Goal: Task Accomplishment & Management: Manage account settings

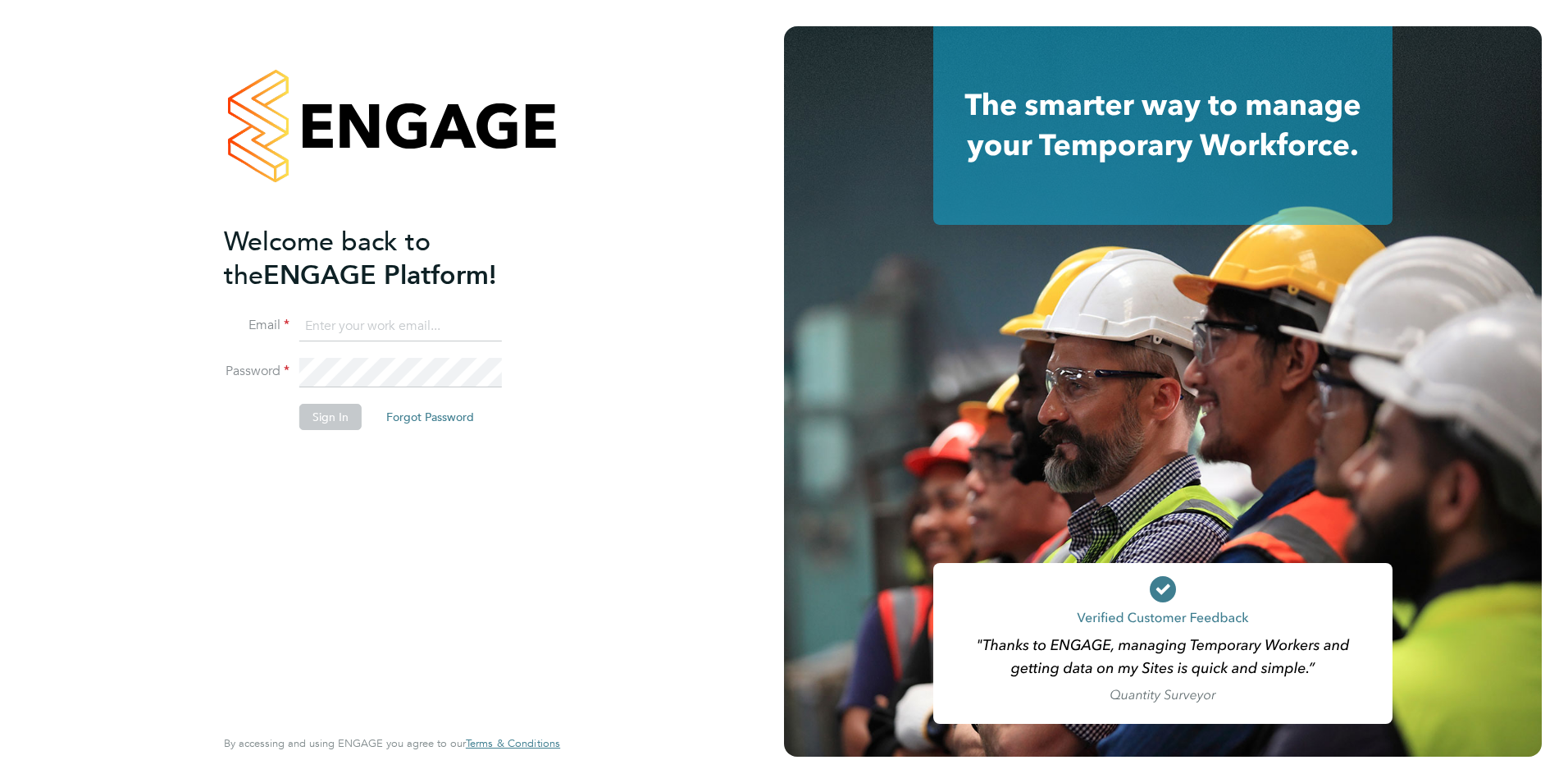
type input "[EMAIL_ADDRESS][PERSON_NAME][DOMAIN_NAME]"
click at [601, 454] on div "Welcome back to the ENGAGE Platform! Email kirsty.roberts@bgis.com Password Sig…" at bounding box center [392, 391] width 784 height 783
click at [314, 425] on button "Sign In" at bounding box center [330, 417] width 62 height 26
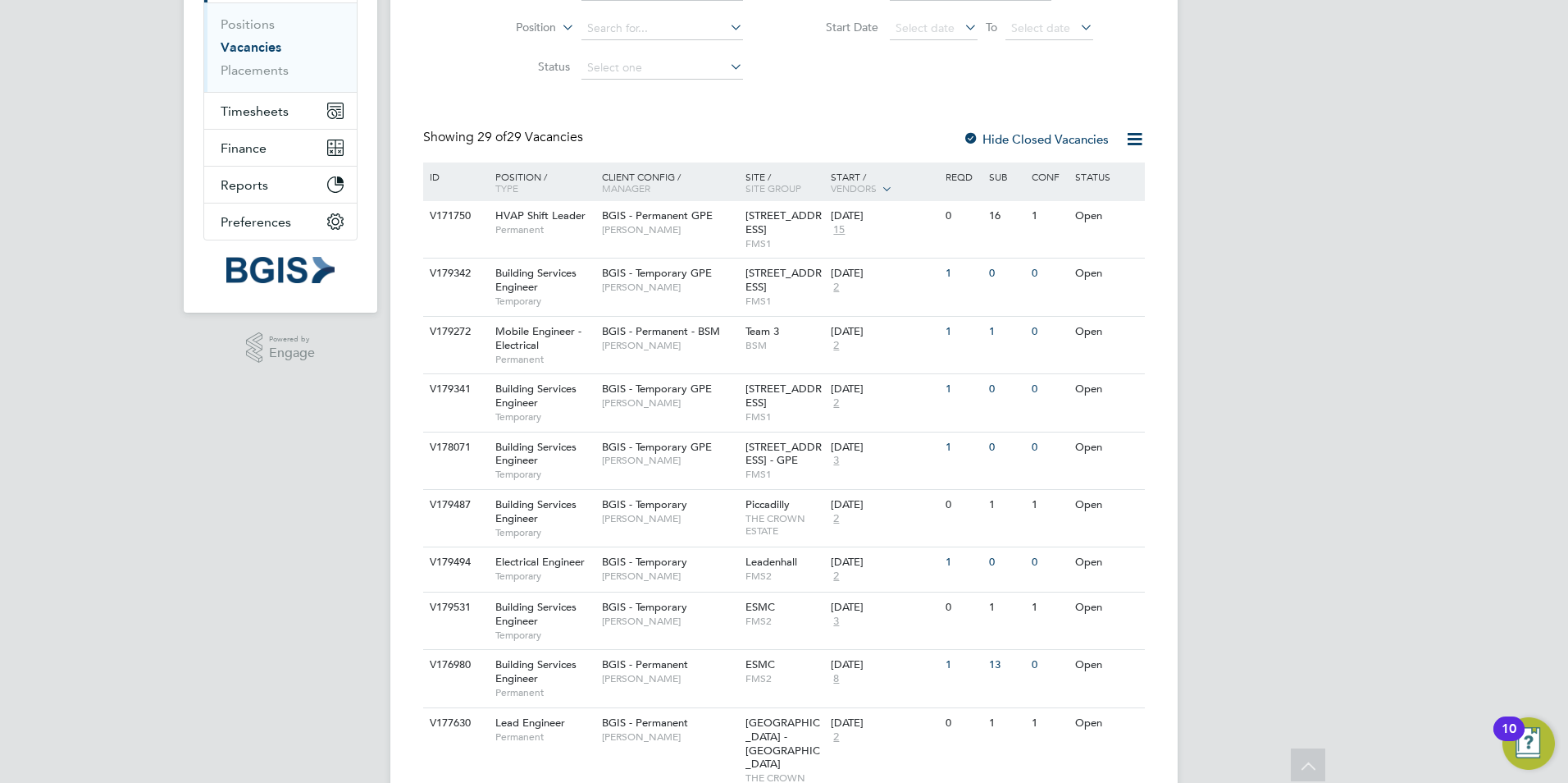
scroll to position [230, 0]
click at [266, 103] on span "Timesheets" at bounding box center [255, 110] width 68 height 16
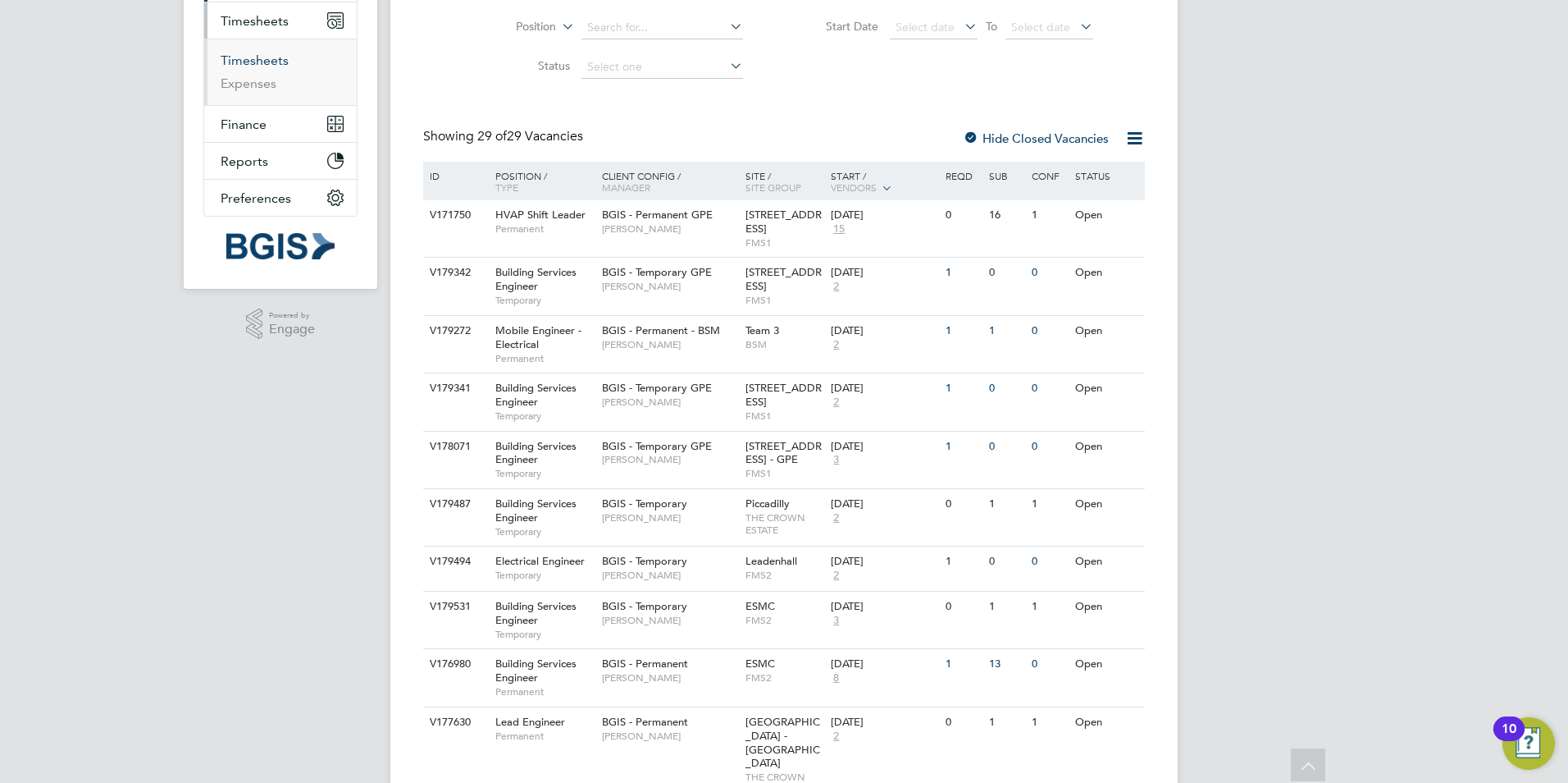
click at [237, 66] on link "Timesheets" at bounding box center [255, 61] width 68 height 16
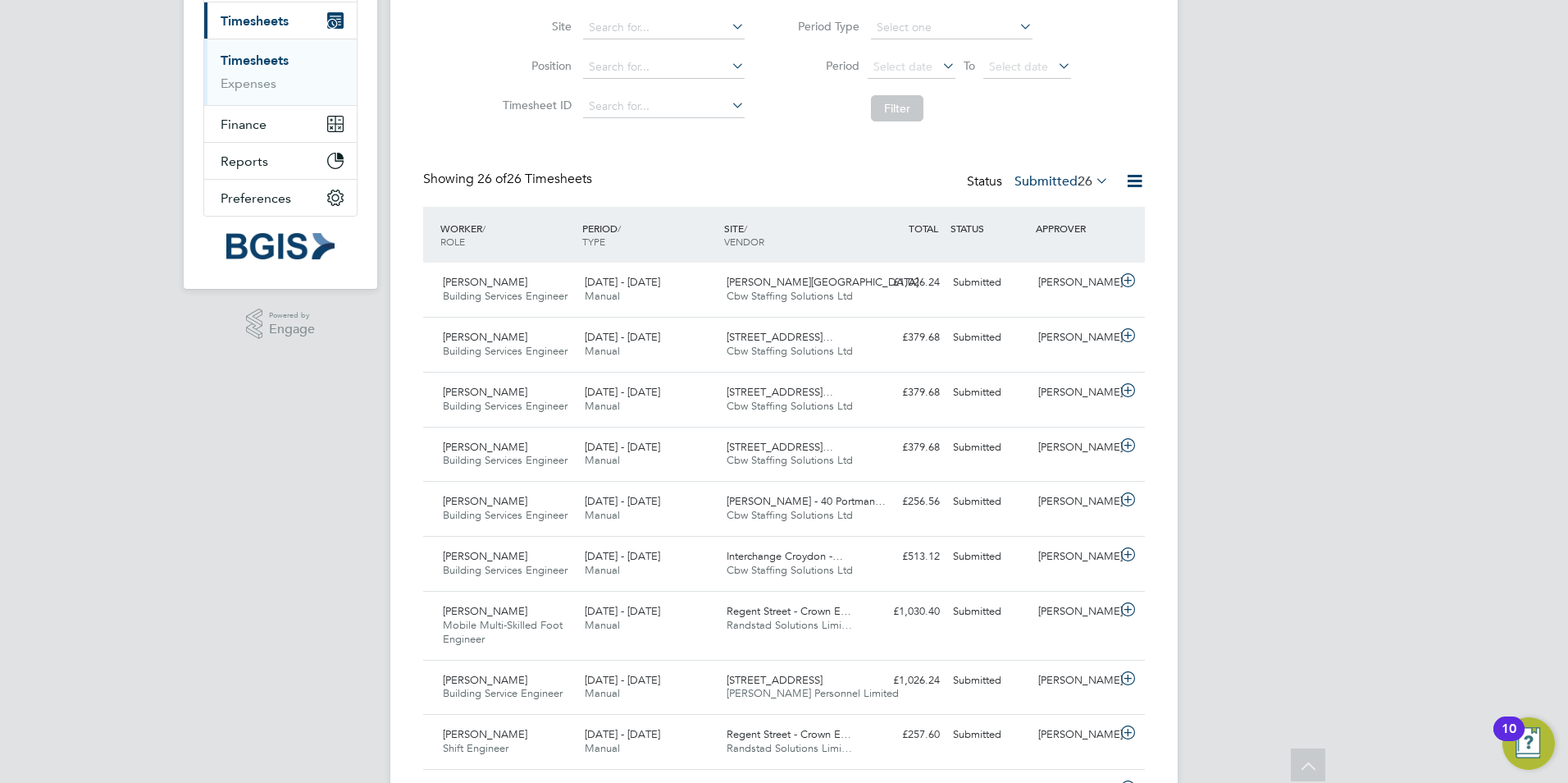
scroll to position [263, 0]
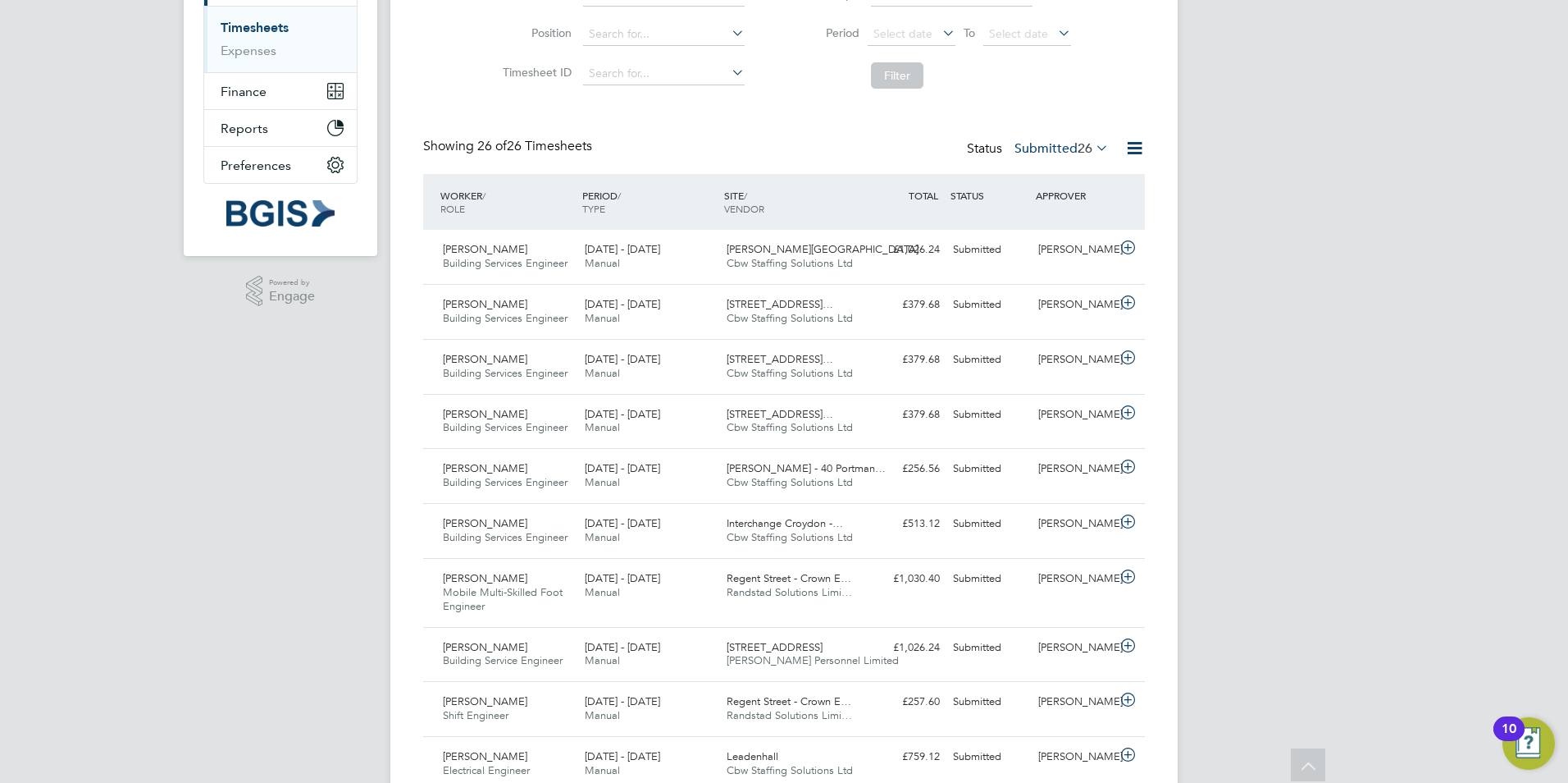
click at [1447, 297] on div "KR Kirsty Roberts Notifications 20 Applications: Network Sites Workers Jobs Pos…" at bounding box center [784, 753] width 1568 height 2032
click at [1357, 299] on div "KR Kirsty Roberts Notifications 20 Applications: Network Sites Workers Jobs Pos…" at bounding box center [784, 753] width 1568 height 2032
click at [1334, 542] on div "KR Kirsty Roberts Notifications 20 Applications: Network Sites Workers Jobs Pos…" at bounding box center [784, 753] width 1568 height 2032
drag, startPoint x: 1350, startPoint y: 292, endPoint x: 1003, endPoint y: 309, distance: 347.4
click at [1003, 309] on div "KR Kirsty Roberts Notifications 20 Applications: Network Sites Workers Jobs Pos…" at bounding box center [784, 753] width 1568 height 2032
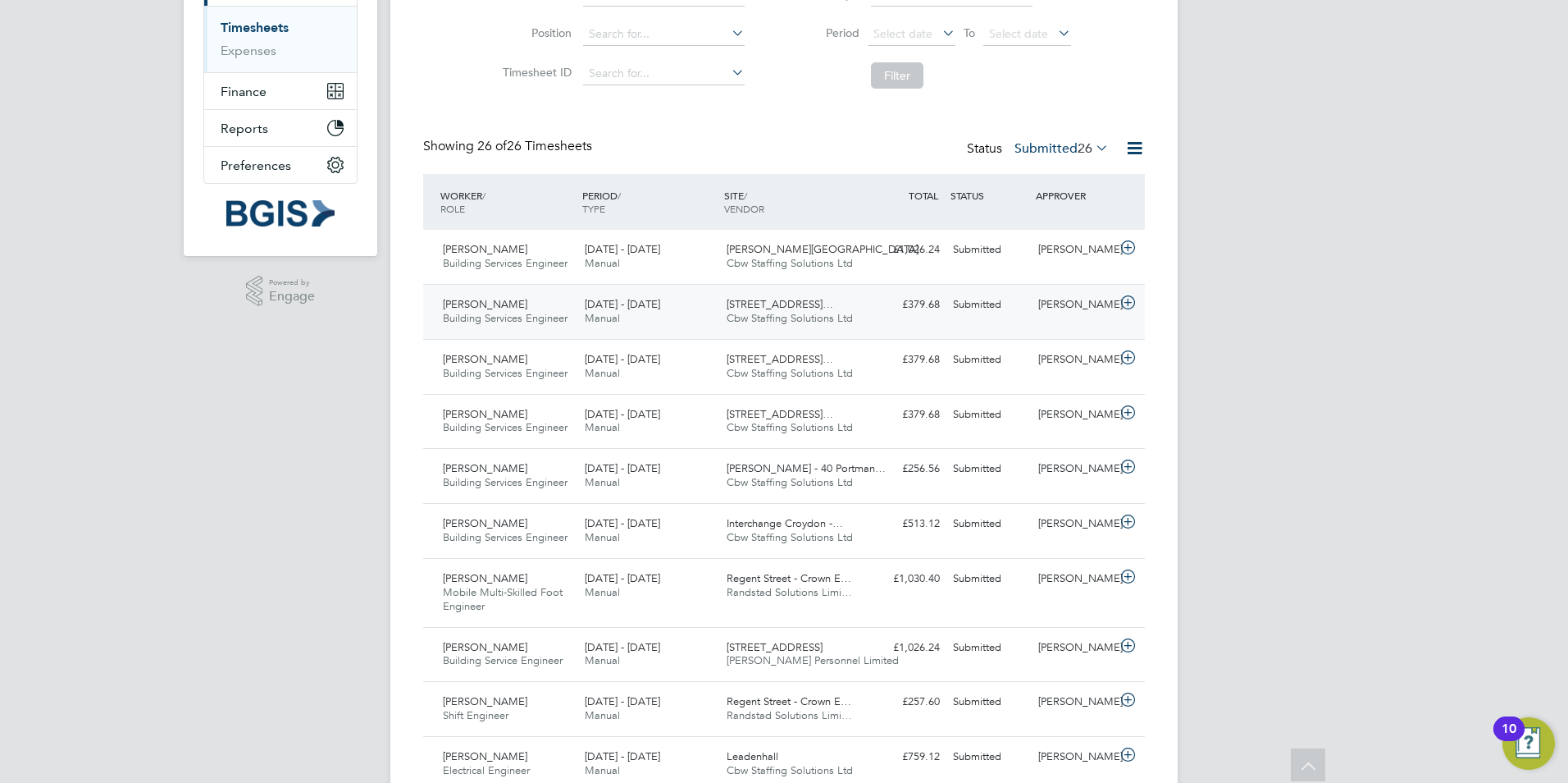
click at [817, 308] on span "[STREET_ADDRESS]…" at bounding box center [779, 304] width 107 height 14
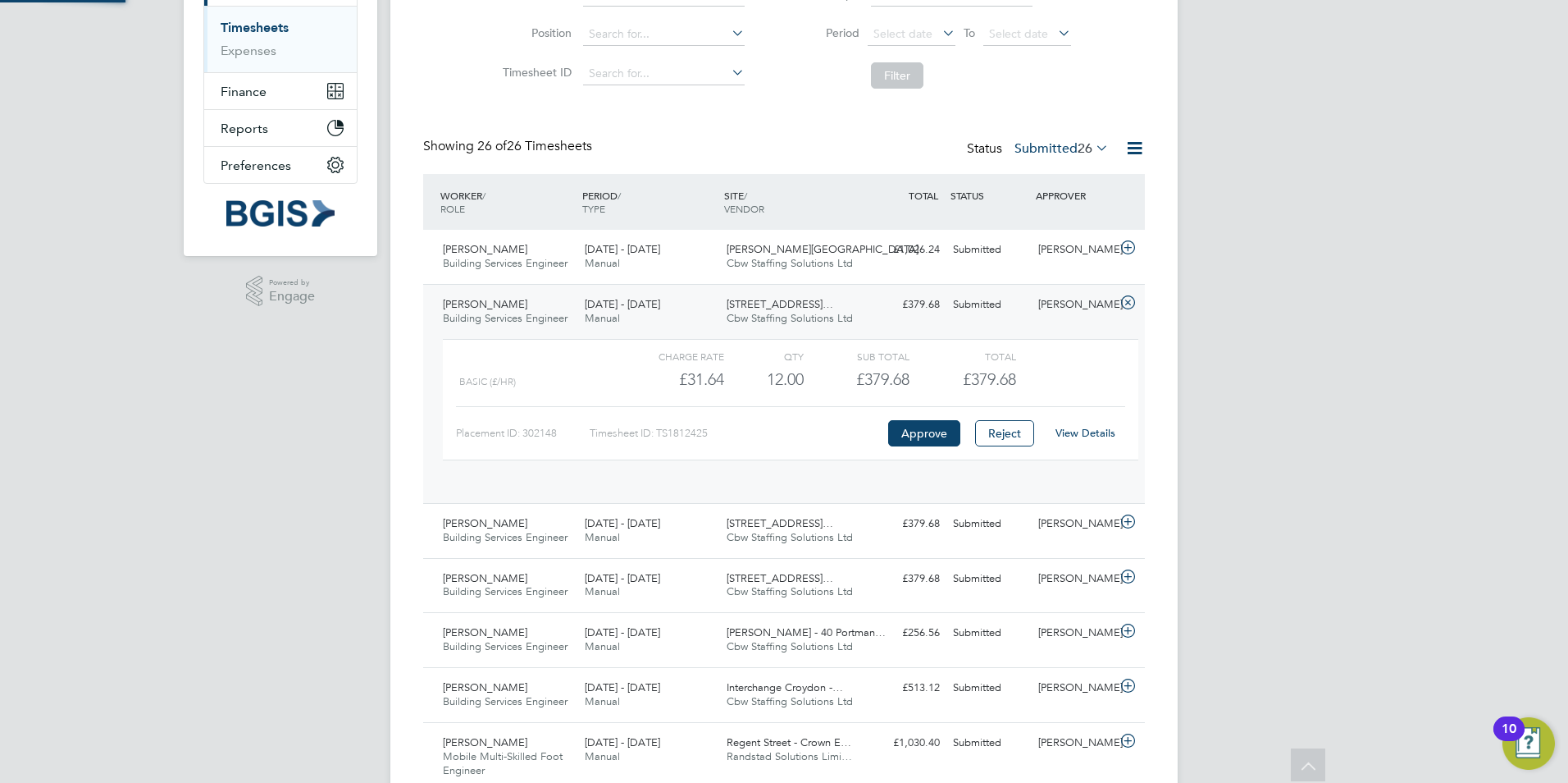
scroll to position [28, 160]
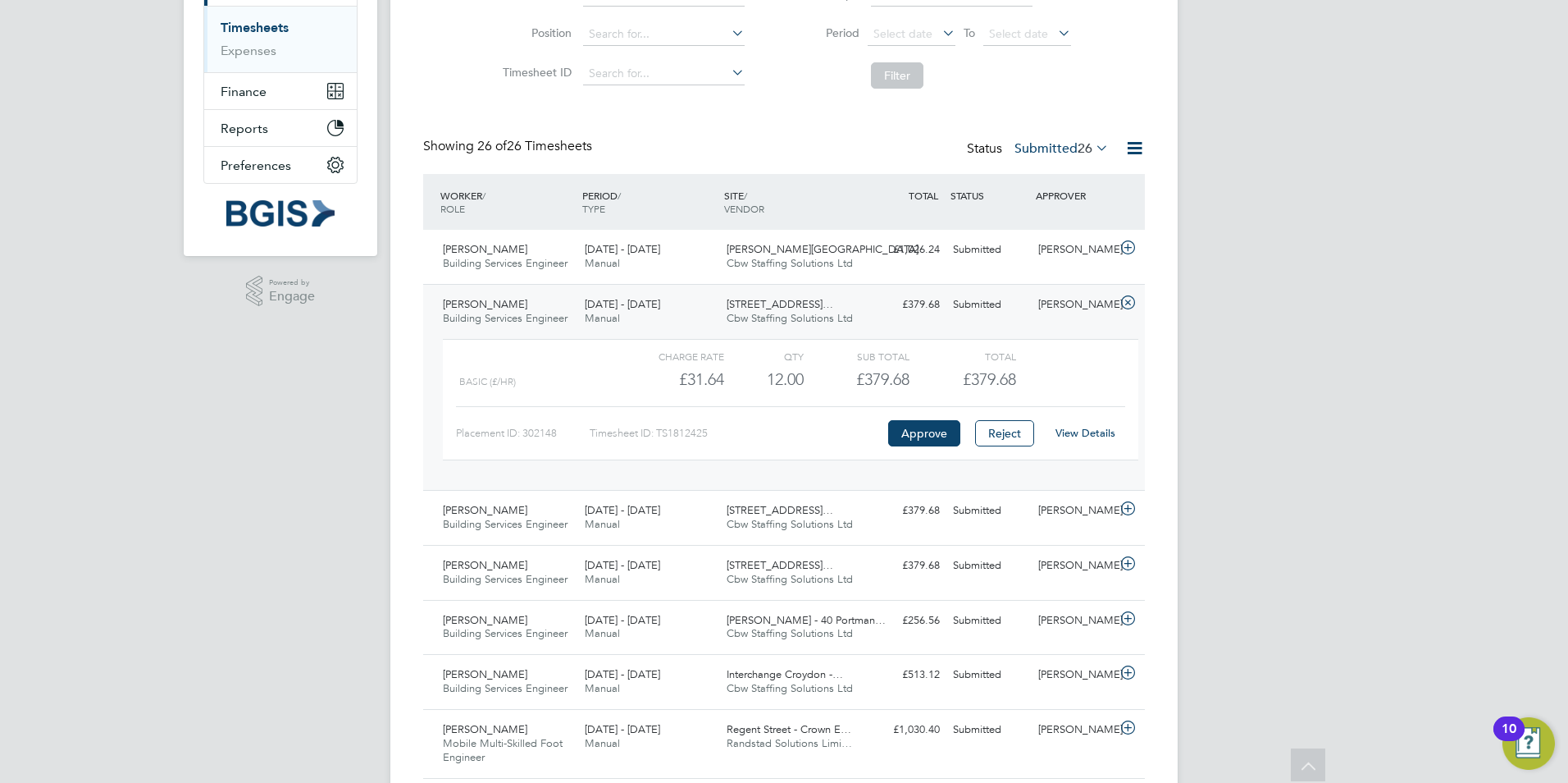
click at [1077, 434] on link "View Details" at bounding box center [1085, 433] width 60 height 14
click at [1127, 302] on icon at bounding box center [1129, 303] width 21 height 13
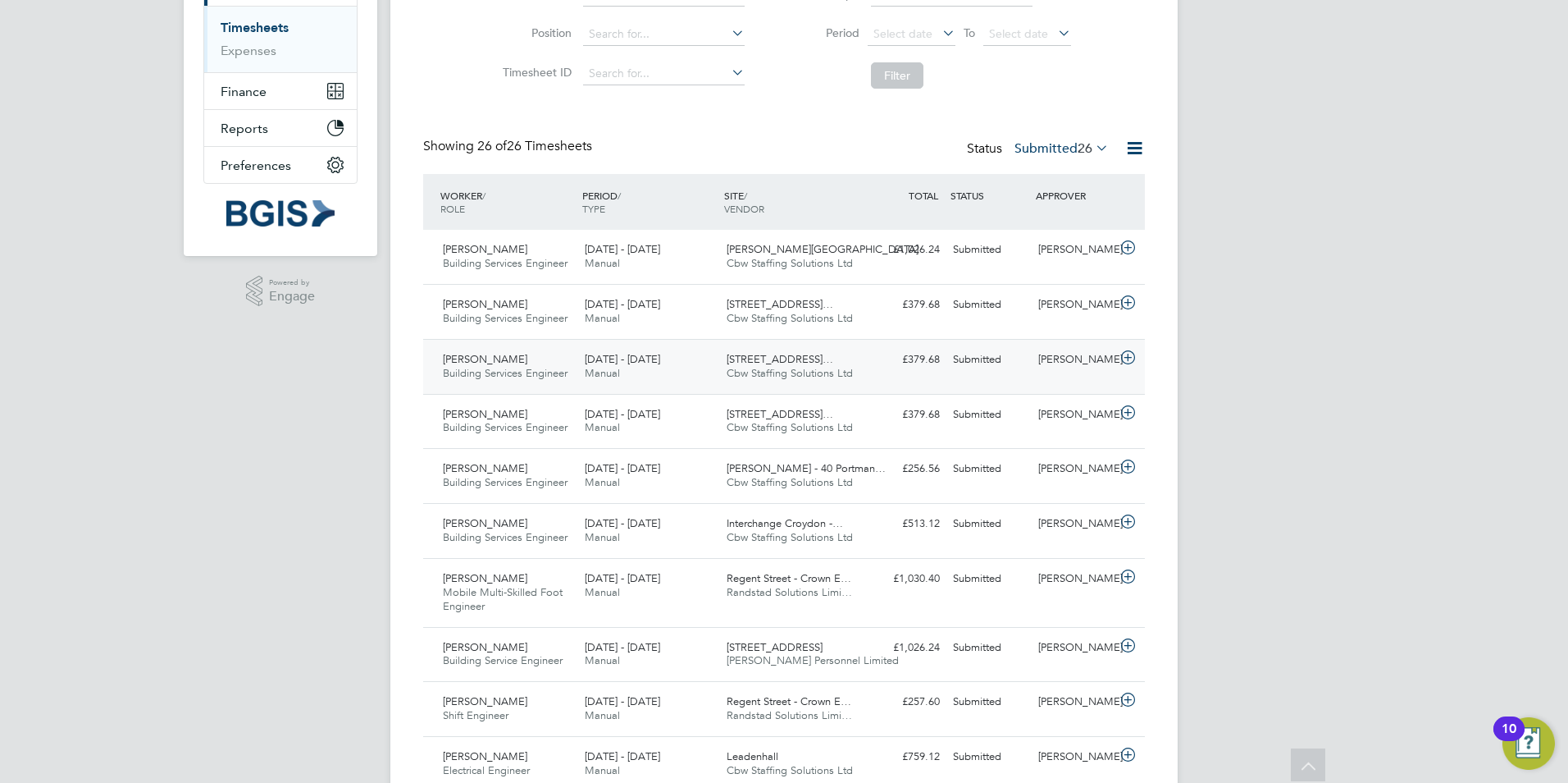
click at [1127, 359] on icon at bounding box center [1129, 357] width 21 height 13
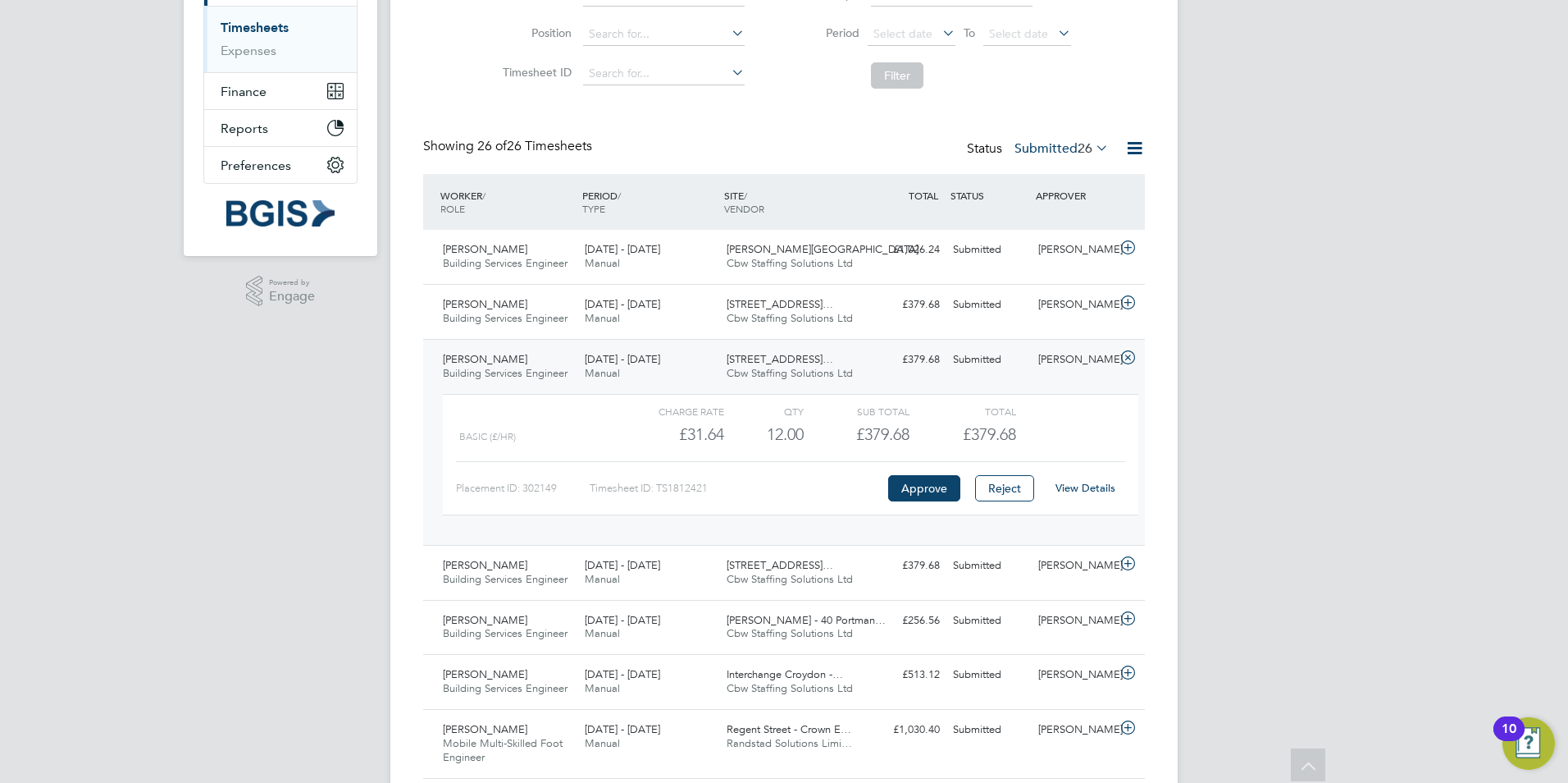
click at [1097, 485] on link "View Details" at bounding box center [1085, 488] width 60 height 14
click at [1134, 356] on icon at bounding box center [1129, 357] width 21 height 13
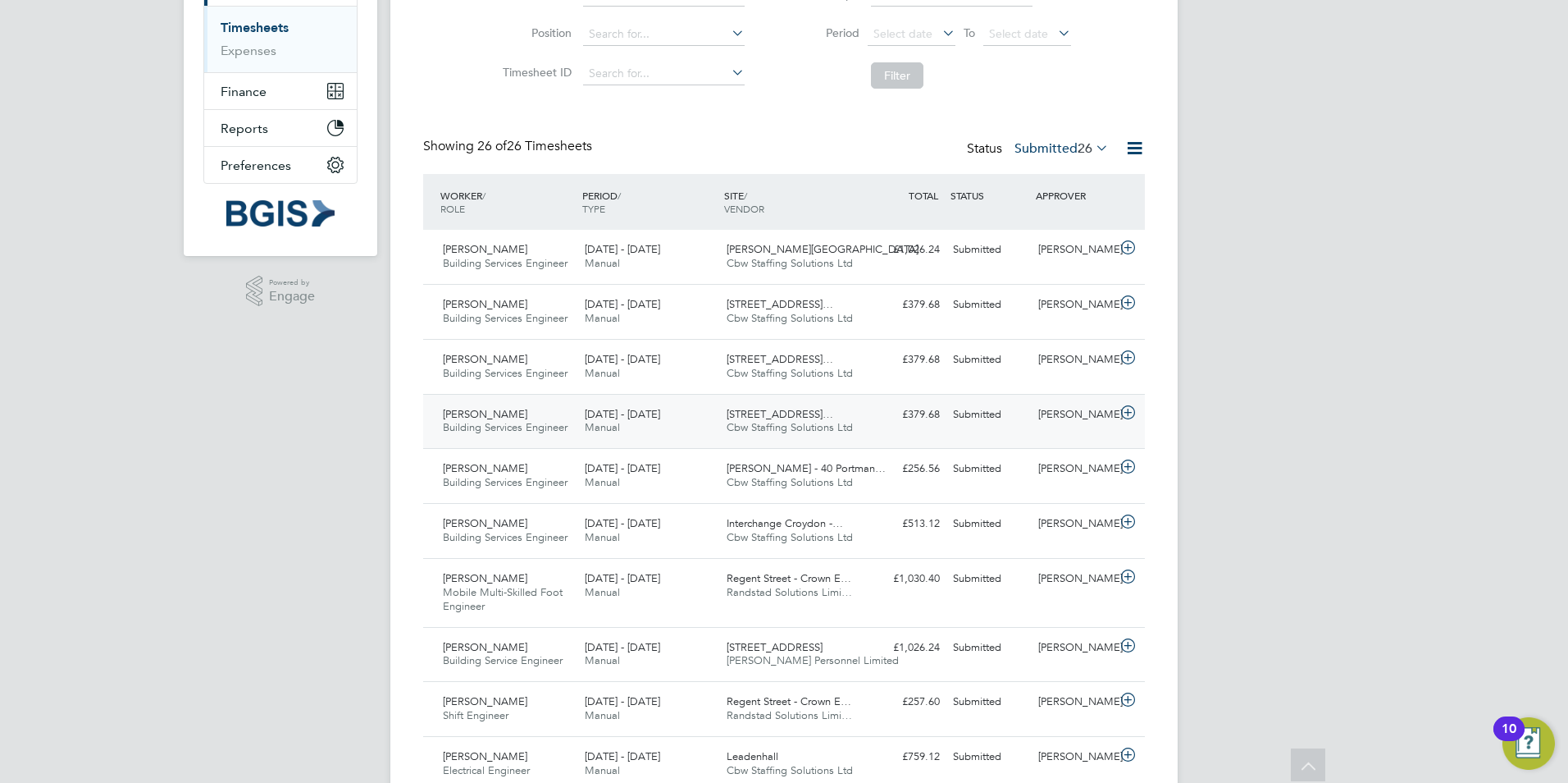
click at [1131, 413] on icon at bounding box center [1129, 412] width 21 height 13
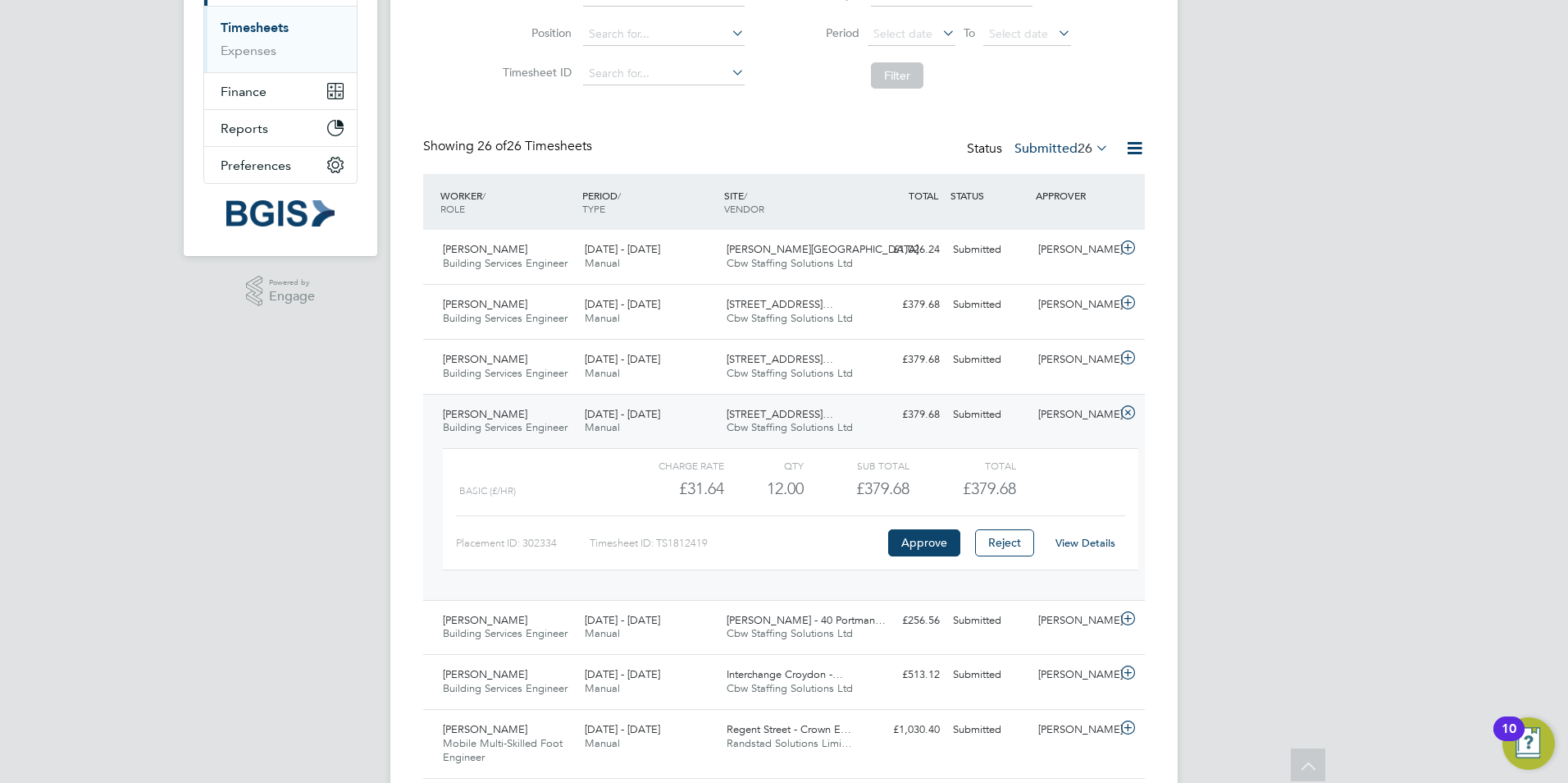
click at [1101, 545] on link "View Details" at bounding box center [1085, 543] width 60 height 14
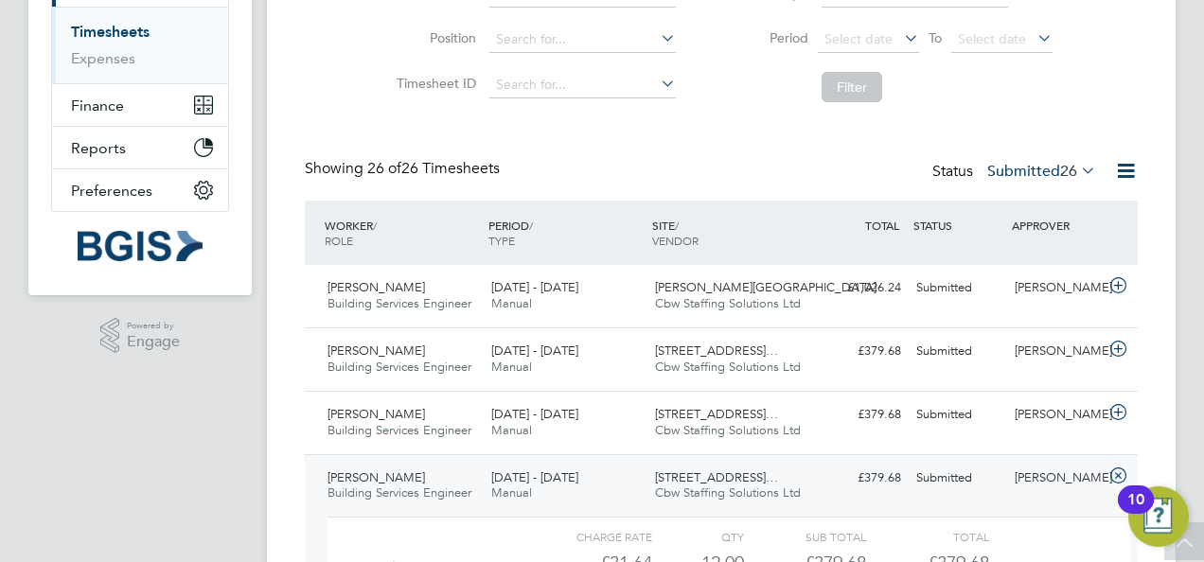
scroll to position [47, 164]
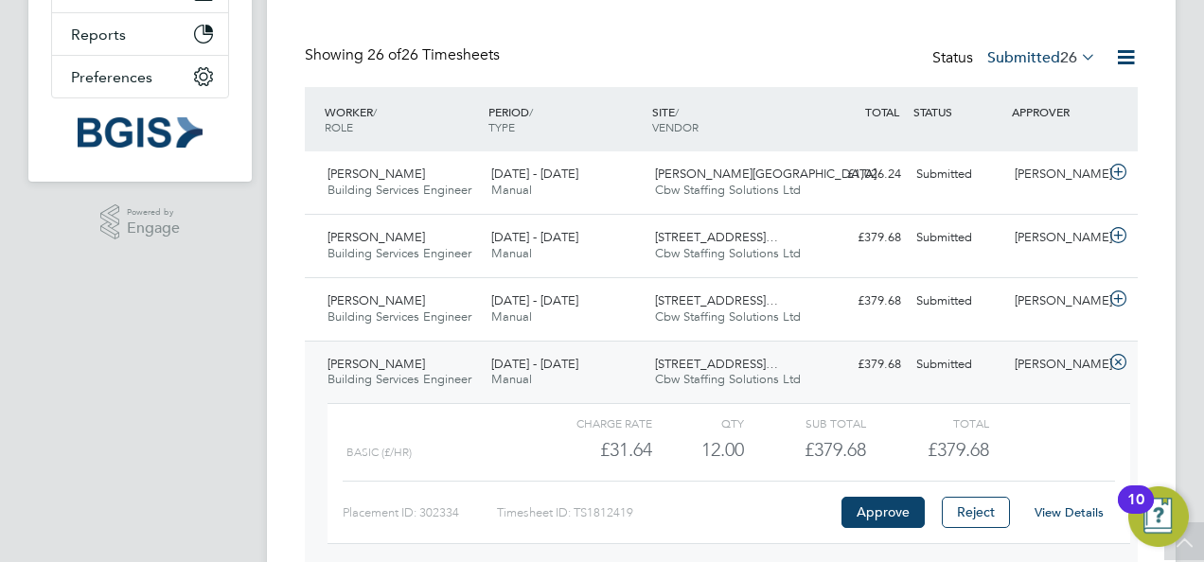
click at [1122, 361] on icon at bounding box center [1118, 362] width 24 height 15
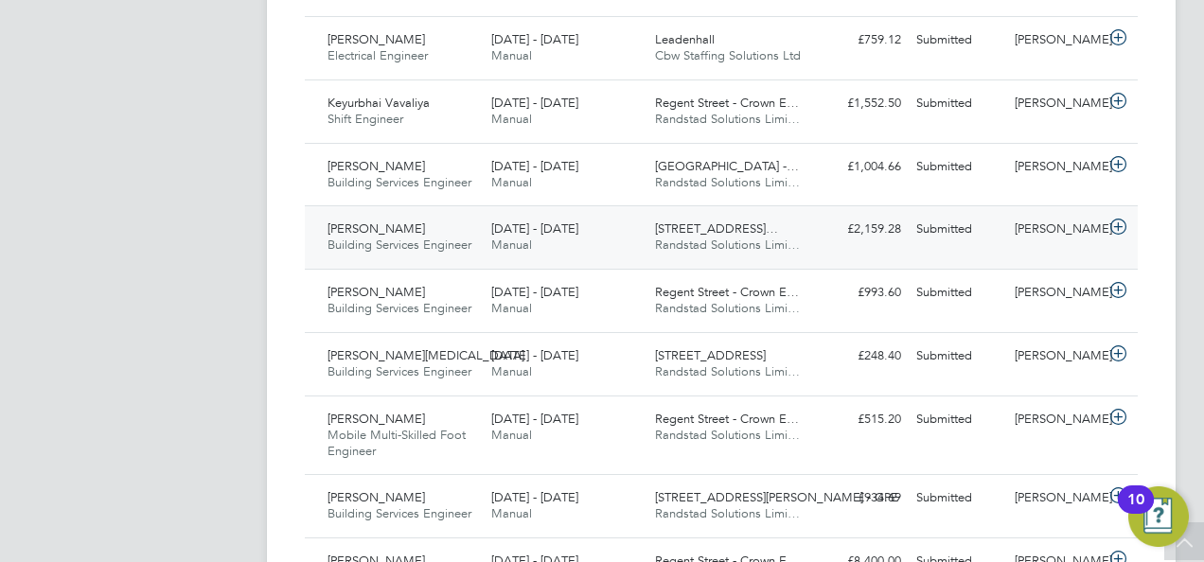
click at [1120, 225] on icon at bounding box center [1118, 227] width 24 height 15
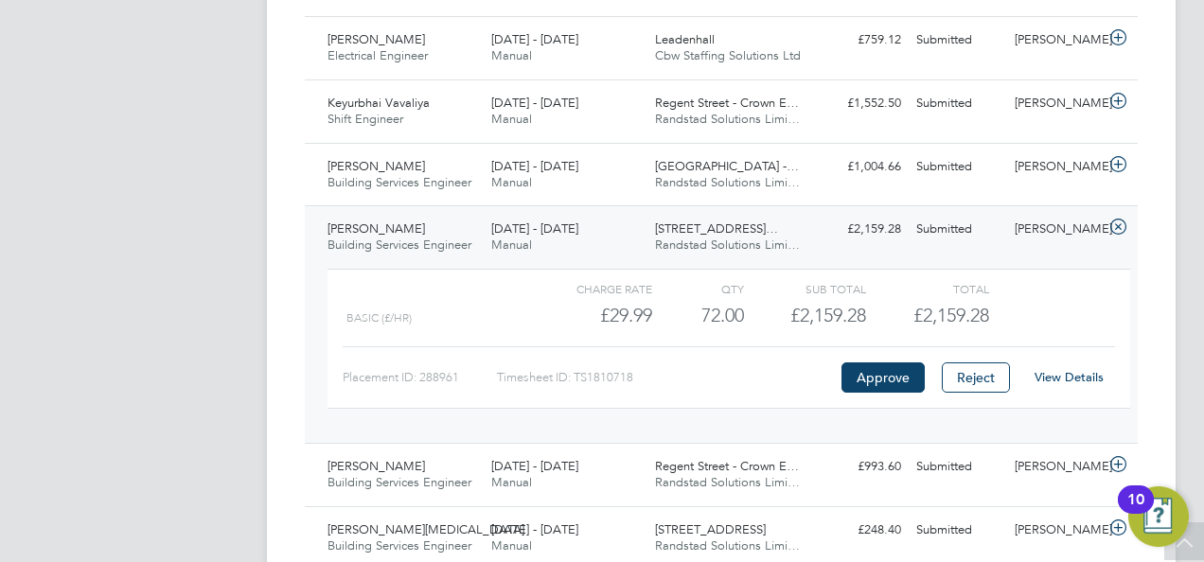
click at [1066, 371] on link "View Details" at bounding box center [1068, 377] width 69 height 16
click at [1124, 228] on icon at bounding box center [1118, 227] width 24 height 15
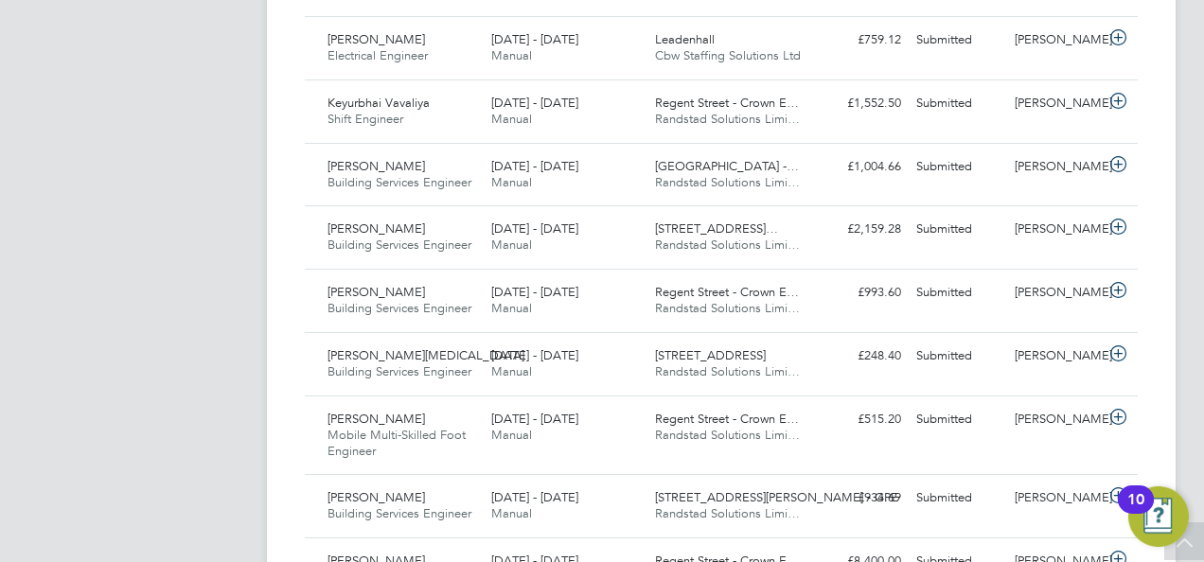
click at [1181, 228] on div "KR Kirsty Roberts Notifications 20 Applications: Network Sites Workers Jobs Pos…" at bounding box center [602, 35] width 1204 height 2343
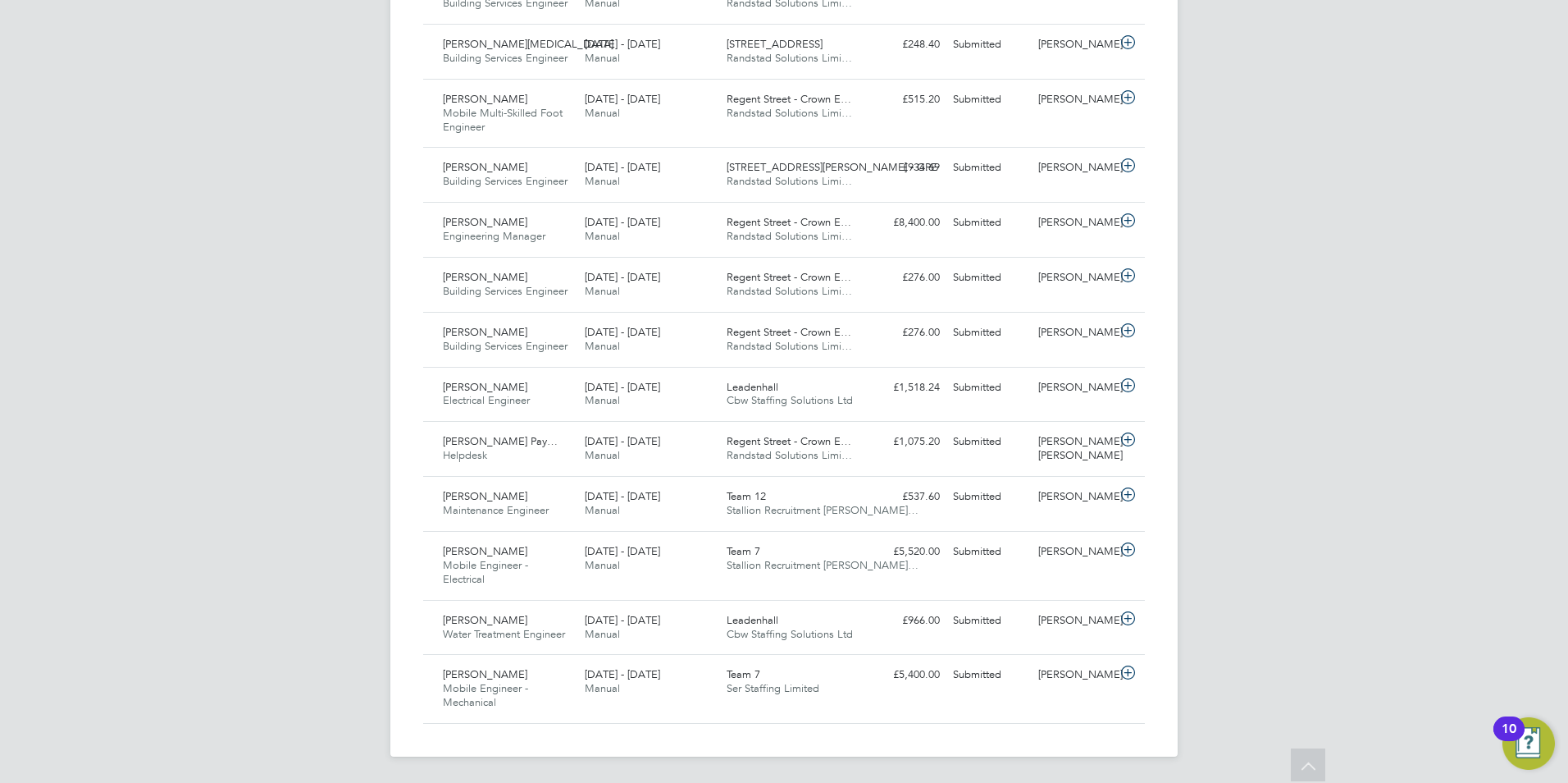
scroll to position [8, 8]
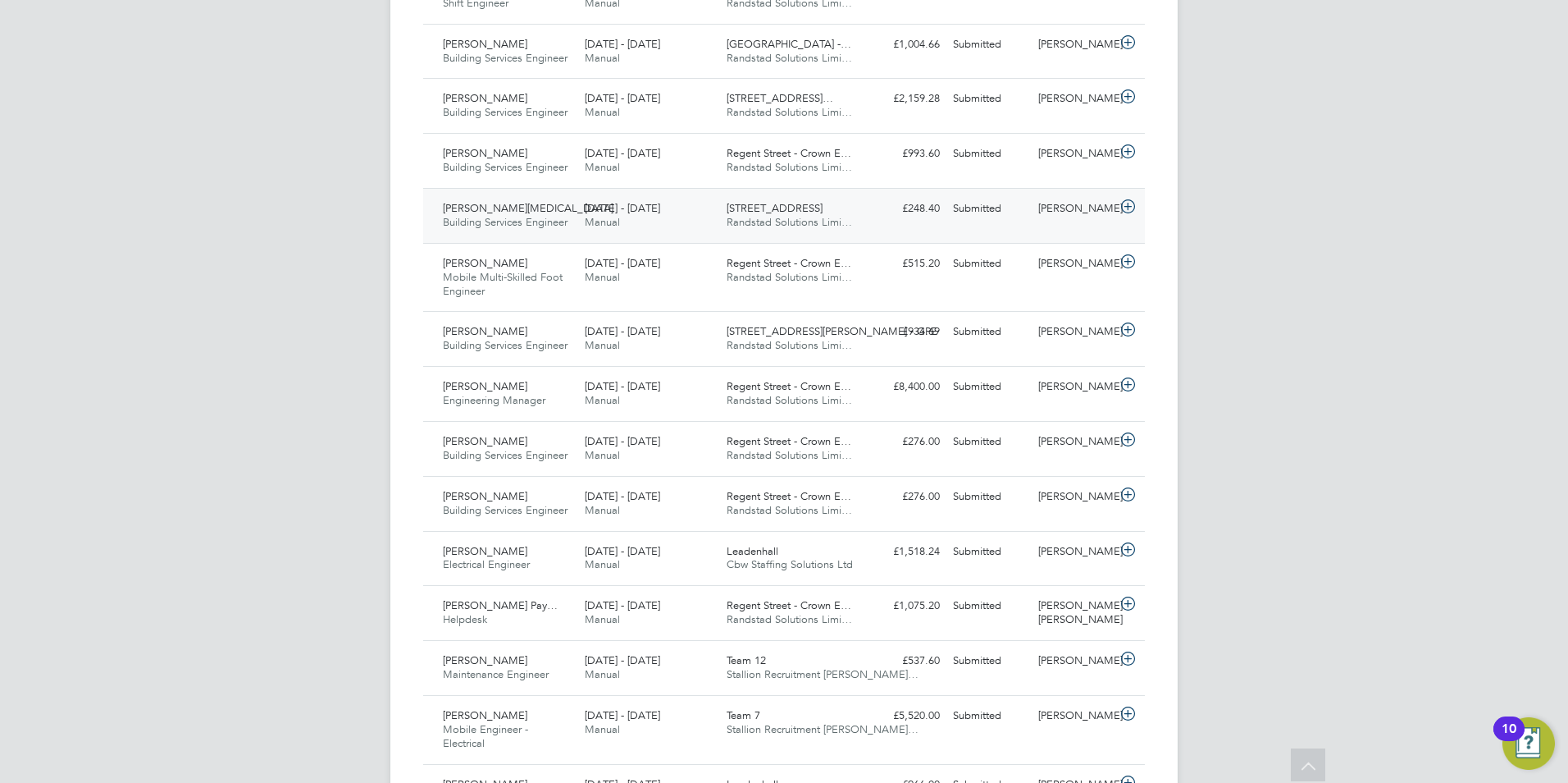
click at [1128, 206] on icon at bounding box center [1129, 206] width 21 height 13
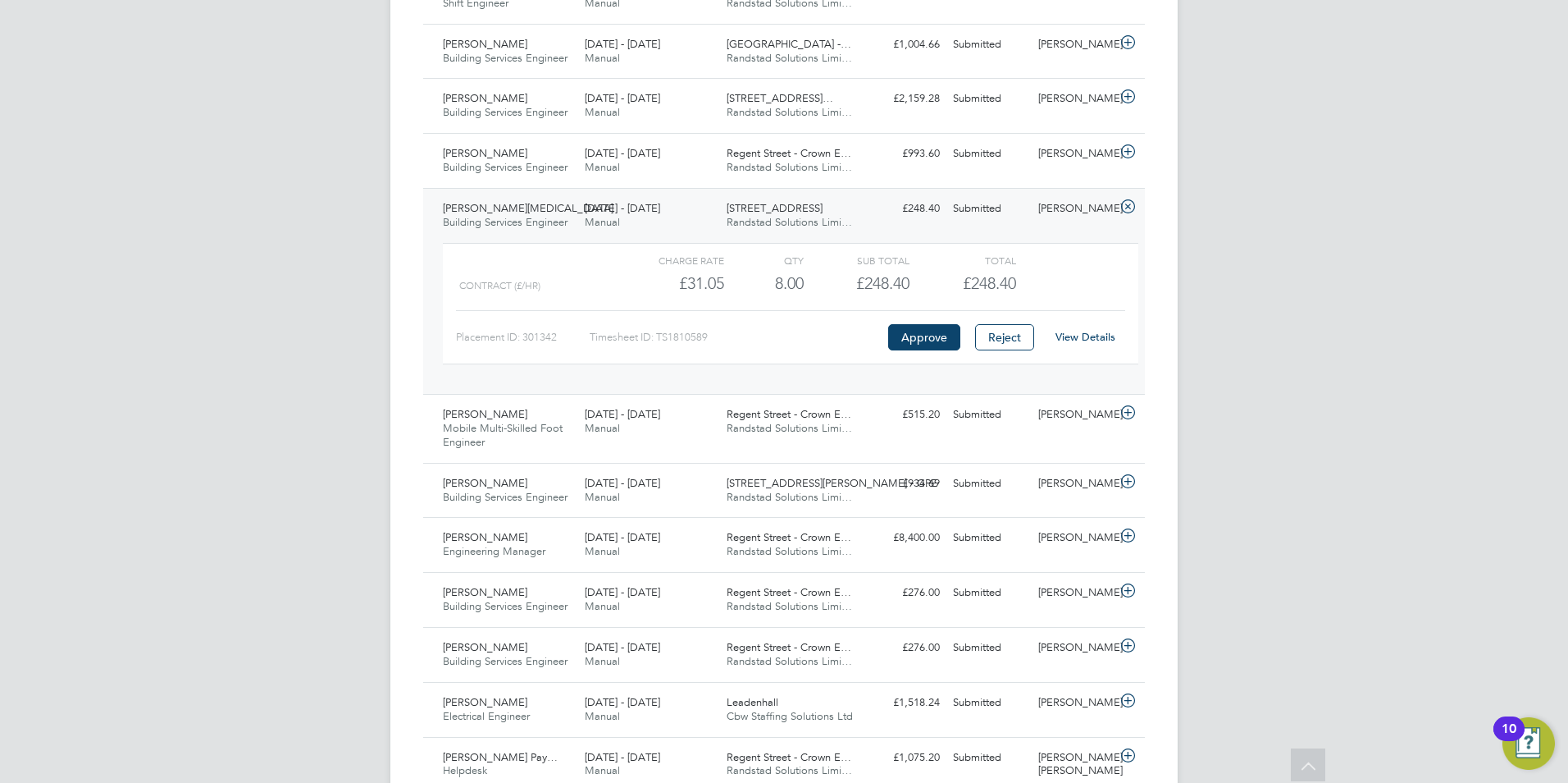
click at [1084, 347] on div "View Details" at bounding box center [1085, 337] width 81 height 26
click at [1077, 336] on link "View Details" at bounding box center [1085, 336] width 60 height 14
click at [1130, 203] on icon at bounding box center [1129, 206] width 21 height 13
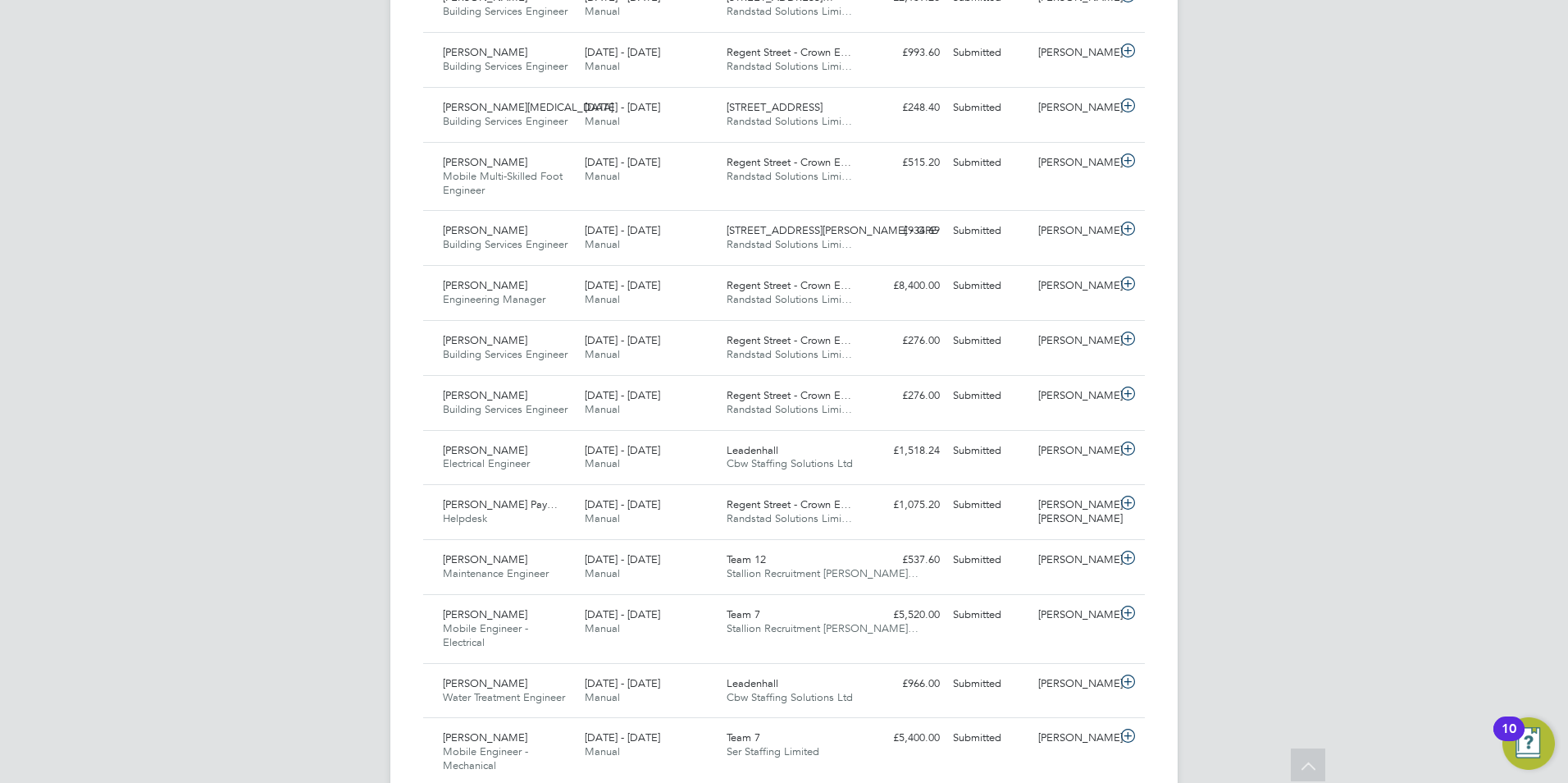
scroll to position [1184, 0]
click at [1129, 232] on icon at bounding box center [1129, 231] width 21 height 13
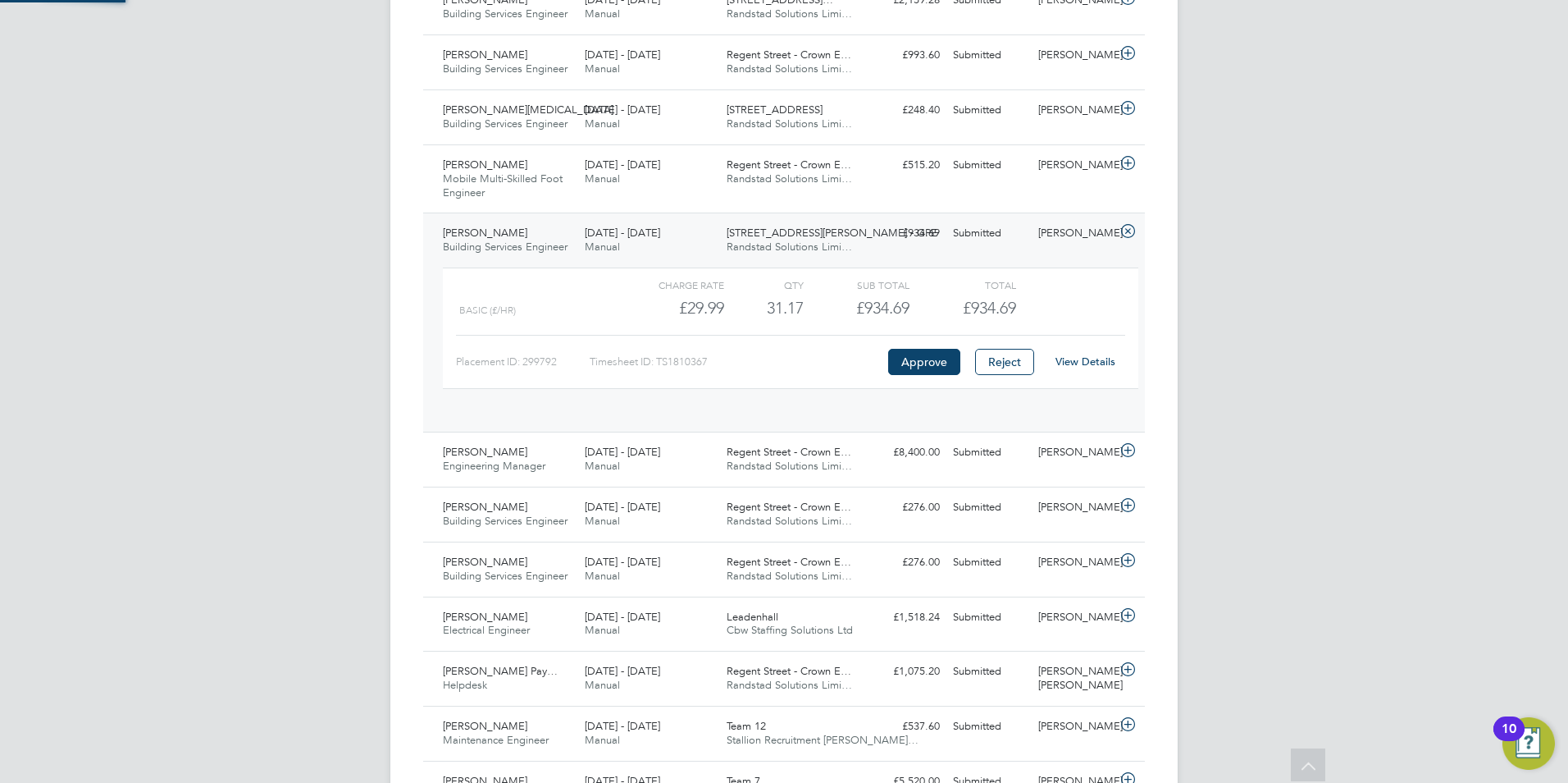
scroll to position [28, 160]
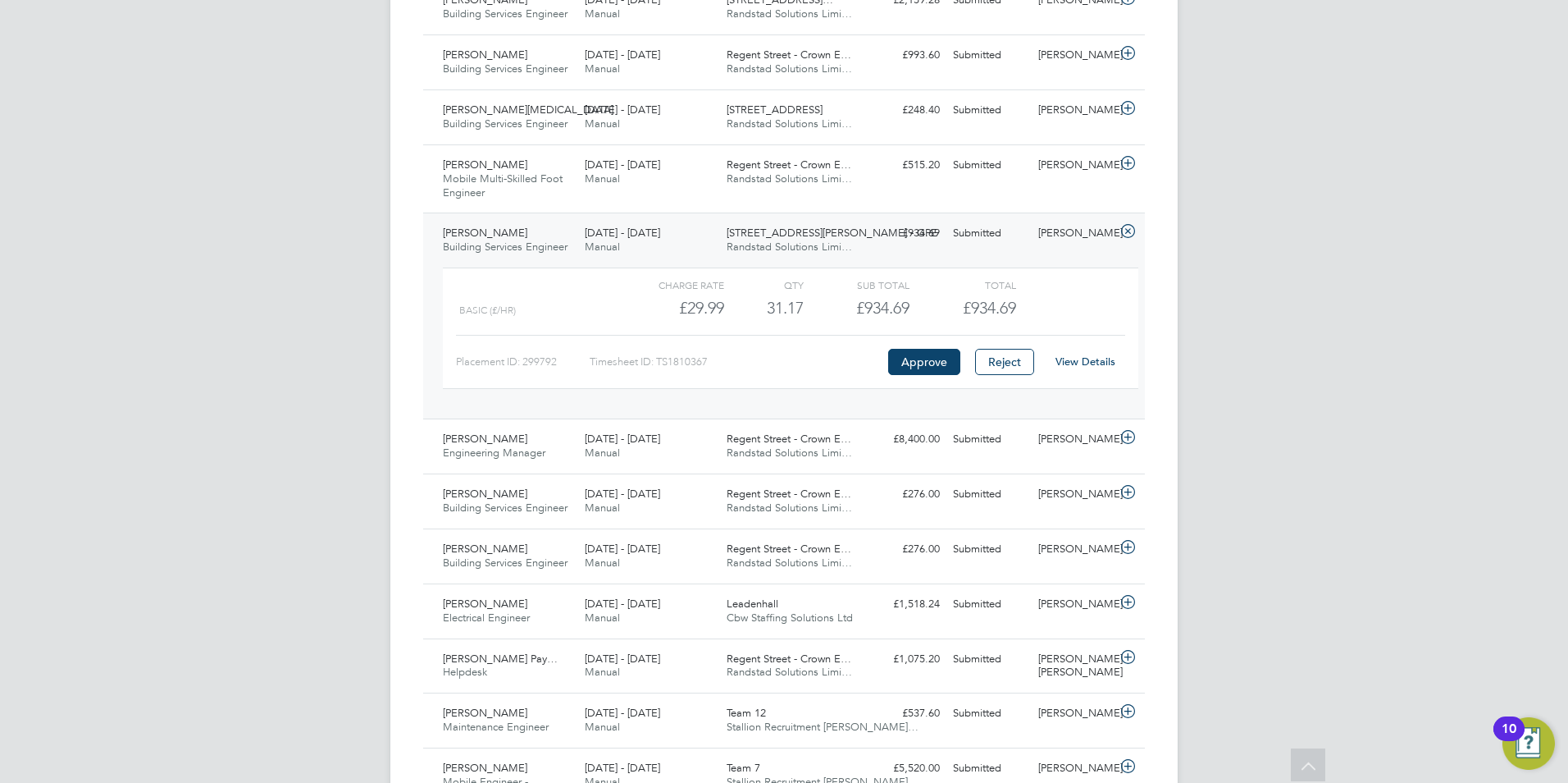
click at [1085, 365] on link "View Details" at bounding box center [1085, 362] width 60 height 14
drag, startPoint x: 720, startPoint y: 355, endPoint x: 661, endPoint y: 360, distance: 59.2
click at [661, 360] on div "Timesheet ID: TS1810367" at bounding box center [737, 362] width 295 height 26
copy div "TS1810367"
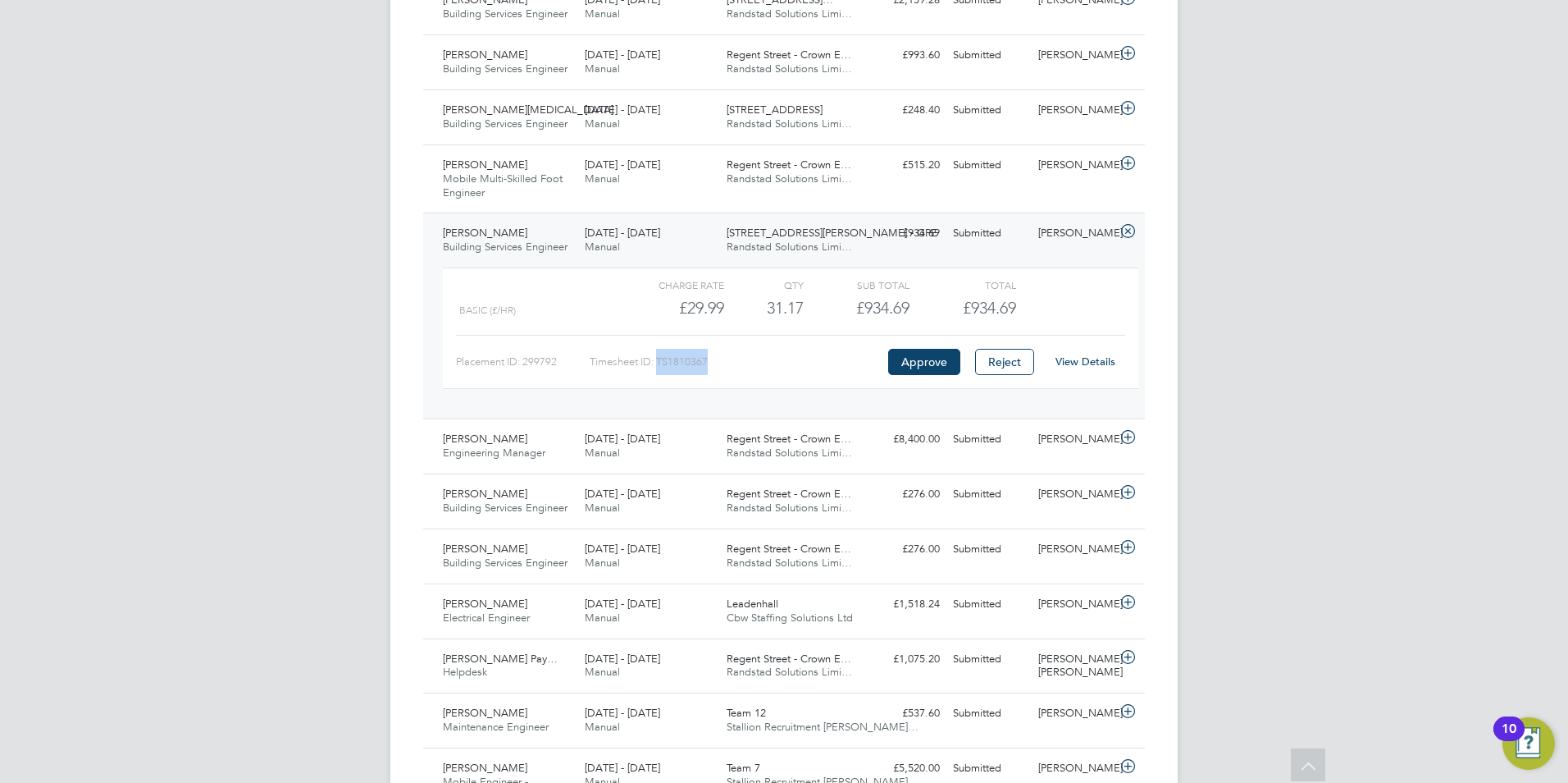
click at [1126, 230] on icon at bounding box center [1129, 231] width 21 height 13
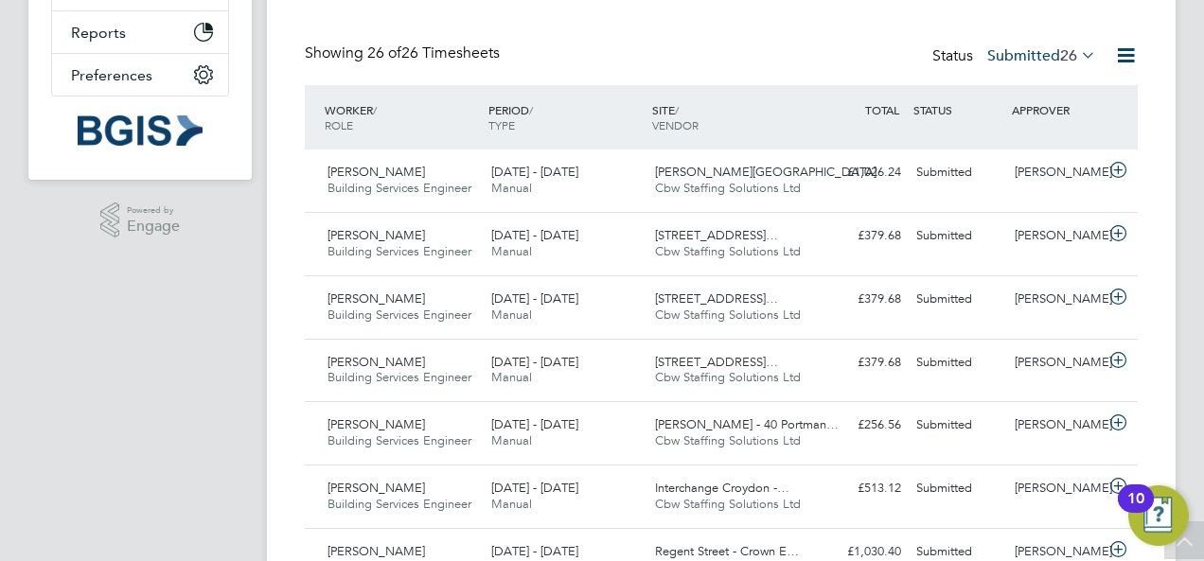
scroll to position [47, 164]
click at [602, 271] on div "Leon Hendricks Building Services Engineer 23 - 29 Aug 2025 23 - 29 Aug 2025 Man…" at bounding box center [721, 243] width 833 height 63
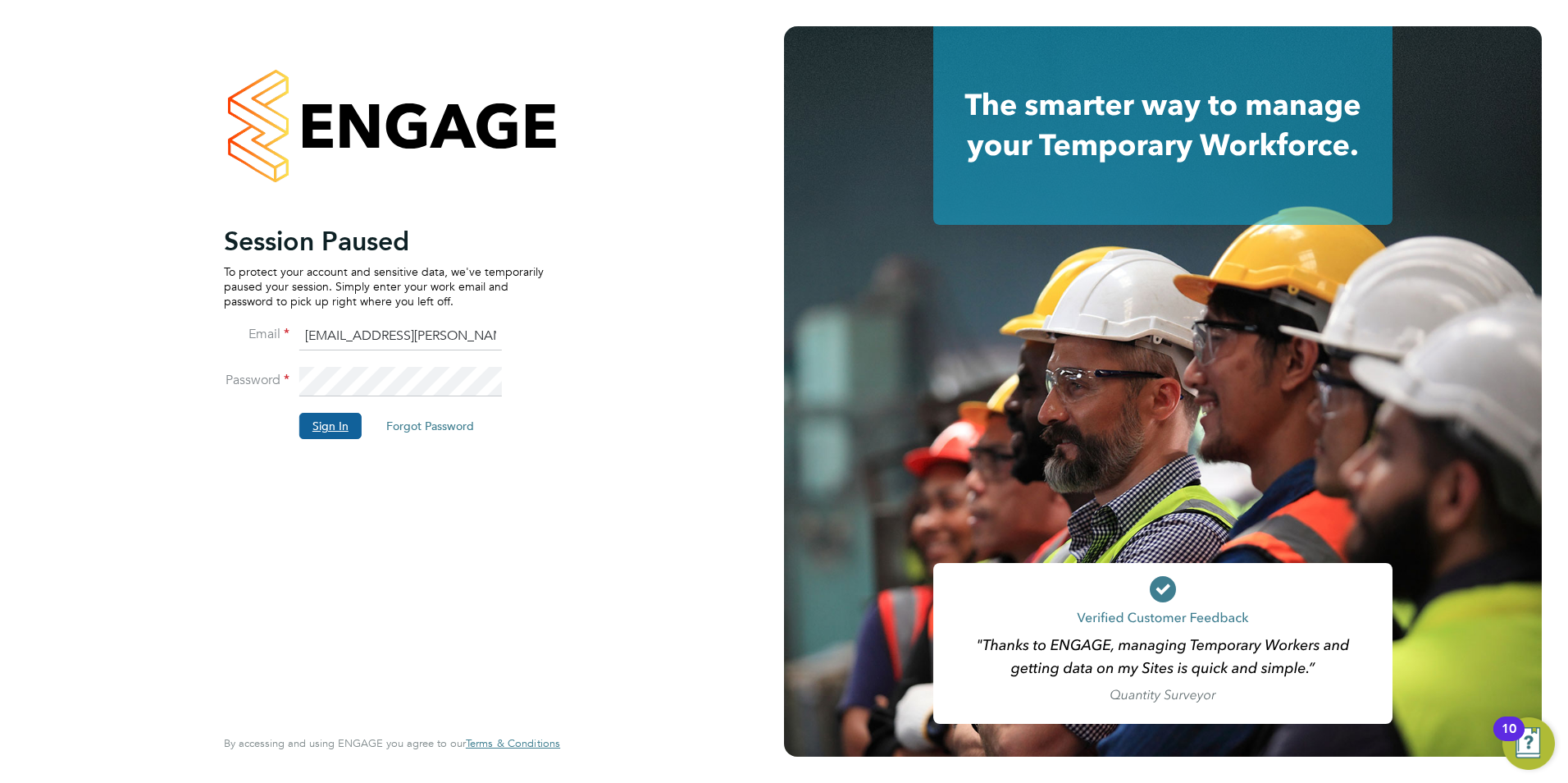
click at [333, 429] on button "Sign In" at bounding box center [330, 426] width 62 height 26
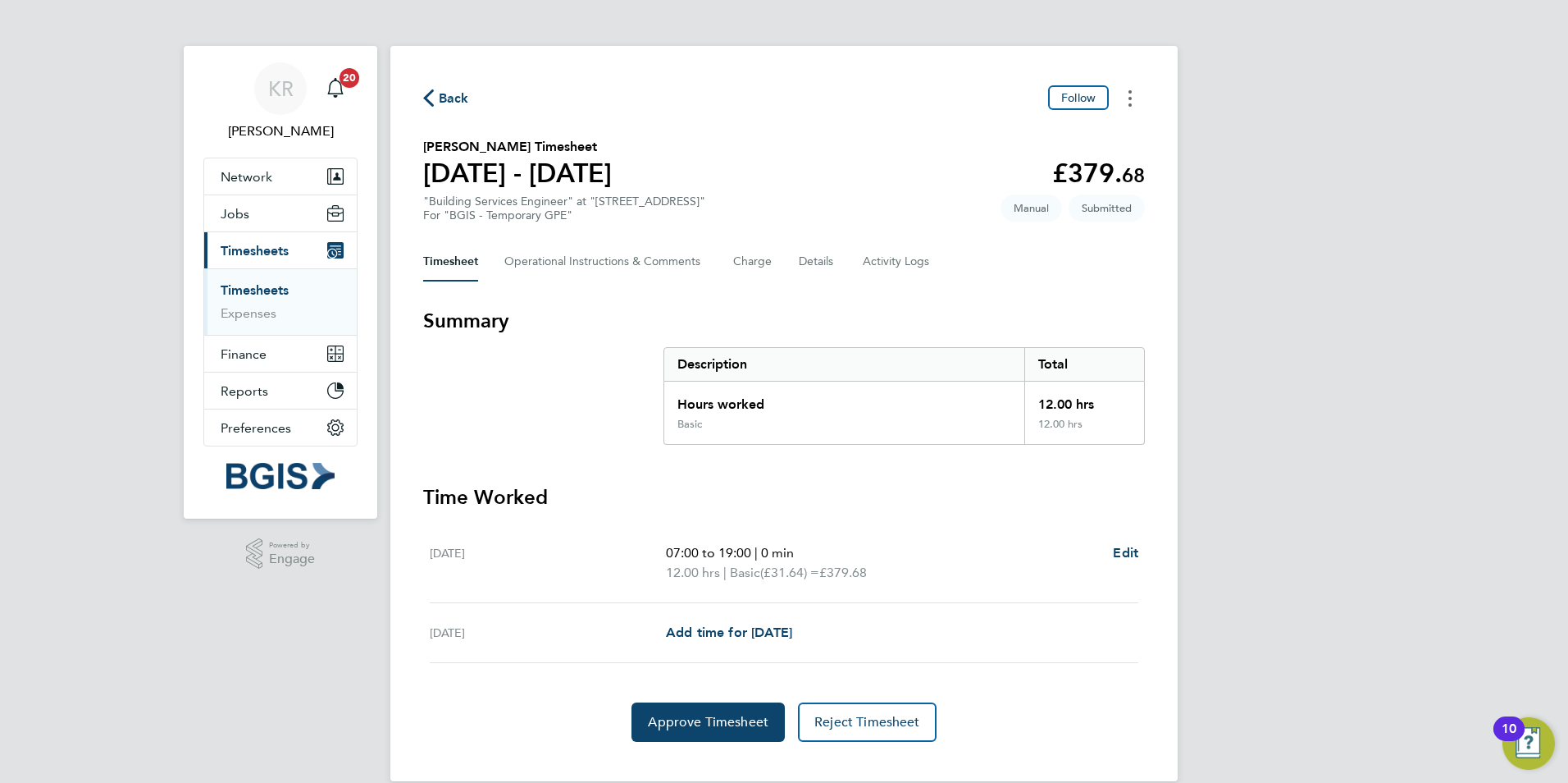
click at [1129, 97] on circle "Timesheets Menu" at bounding box center [1130, 99] width 3 height 3
click at [1051, 166] on link "Download timesheet" at bounding box center [1046, 167] width 197 height 33
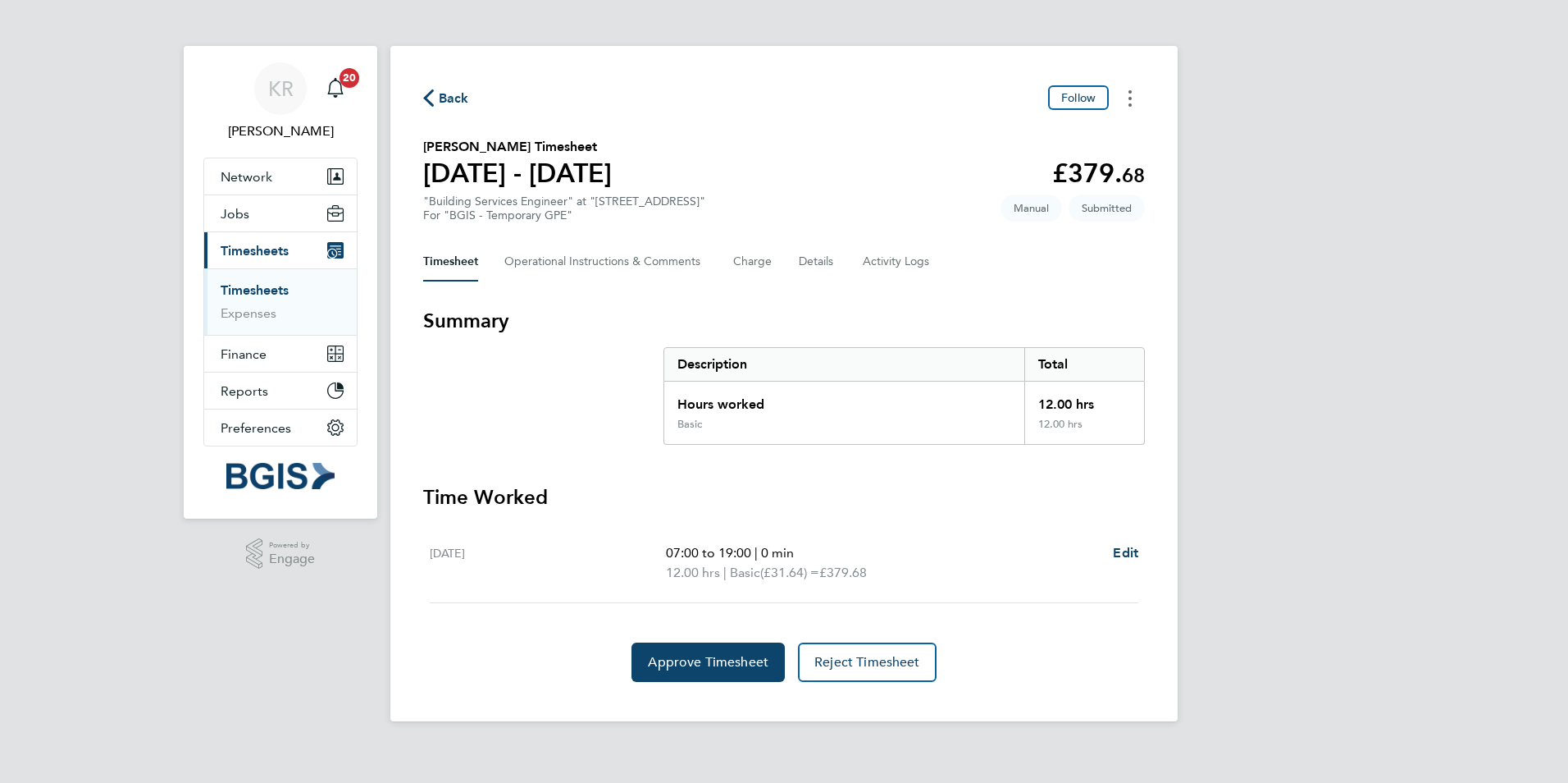
click at [1135, 95] on button "Timesheets Menu" at bounding box center [1130, 97] width 29 height 25
click at [1044, 161] on link "Download timesheet" at bounding box center [1046, 167] width 197 height 33
click at [1130, 95] on icon "Timesheets Menu" at bounding box center [1130, 98] width 3 height 16
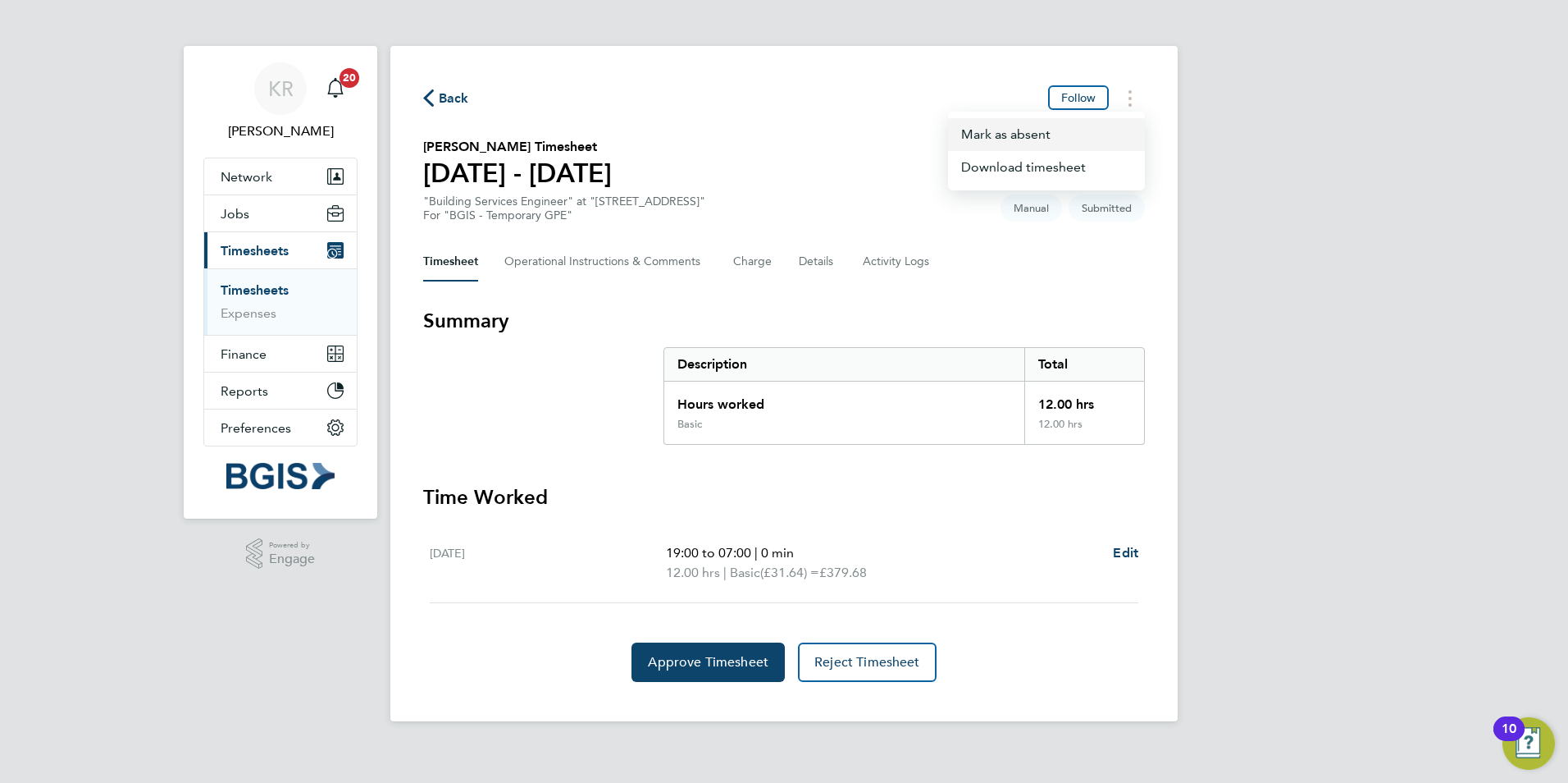
click at [1101, 134] on button "Mark as absent" at bounding box center [1046, 134] width 197 height 33
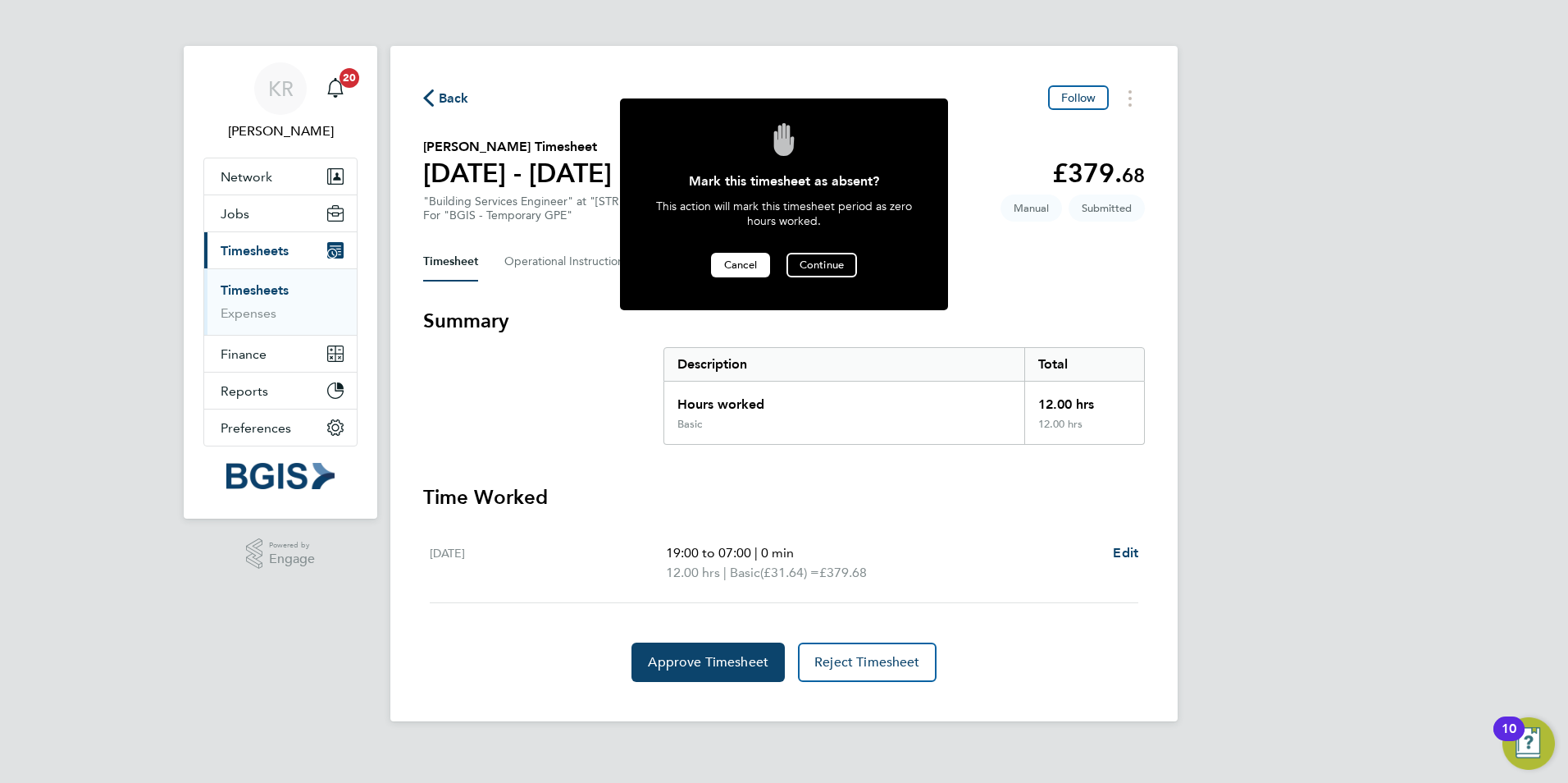
click at [747, 267] on span "Cancel" at bounding box center [741, 264] width 33 height 14
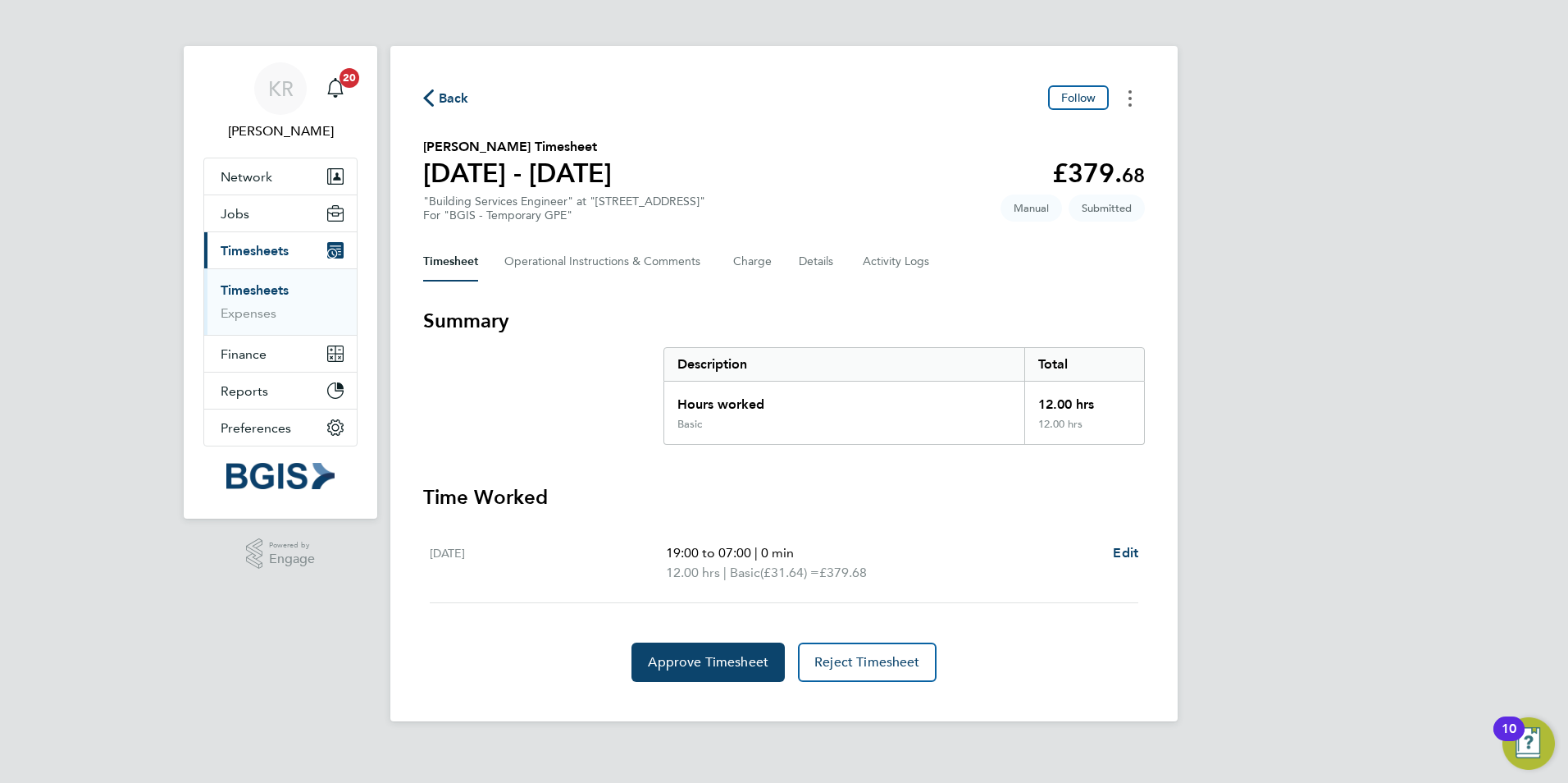
click at [1138, 91] on button "Timesheets Menu" at bounding box center [1130, 97] width 29 height 25
click at [1064, 176] on link "Download timesheet" at bounding box center [1046, 167] width 197 height 33
click at [1345, 154] on div "KR Kirsty Roberts Notifications 20 Applications: Network Sites Workers Jobs Pos…" at bounding box center [784, 374] width 1568 height 747
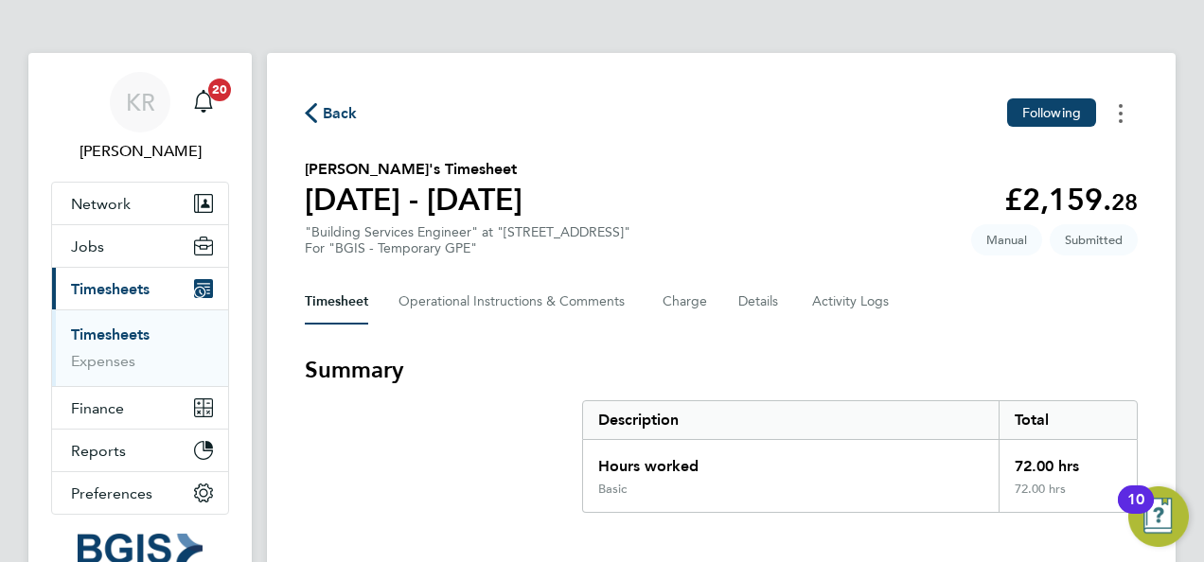
click at [1119, 110] on icon "Timesheets Menu" at bounding box center [1121, 113] width 4 height 19
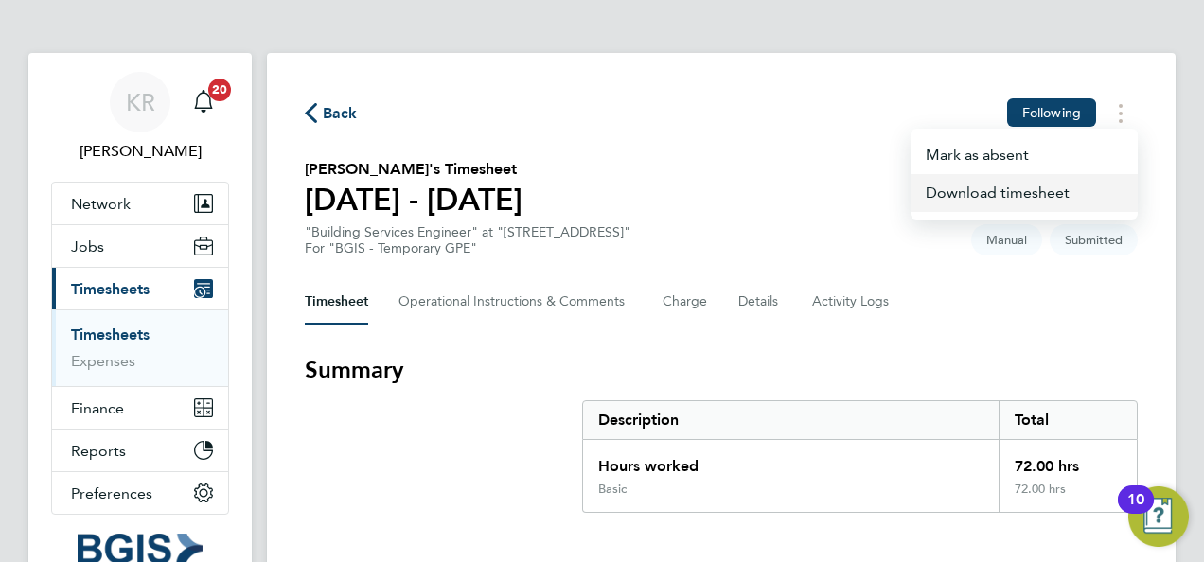
click at [1012, 197] on link "Download timesheet" at bounding box center [1023, 193] width 227 height 38
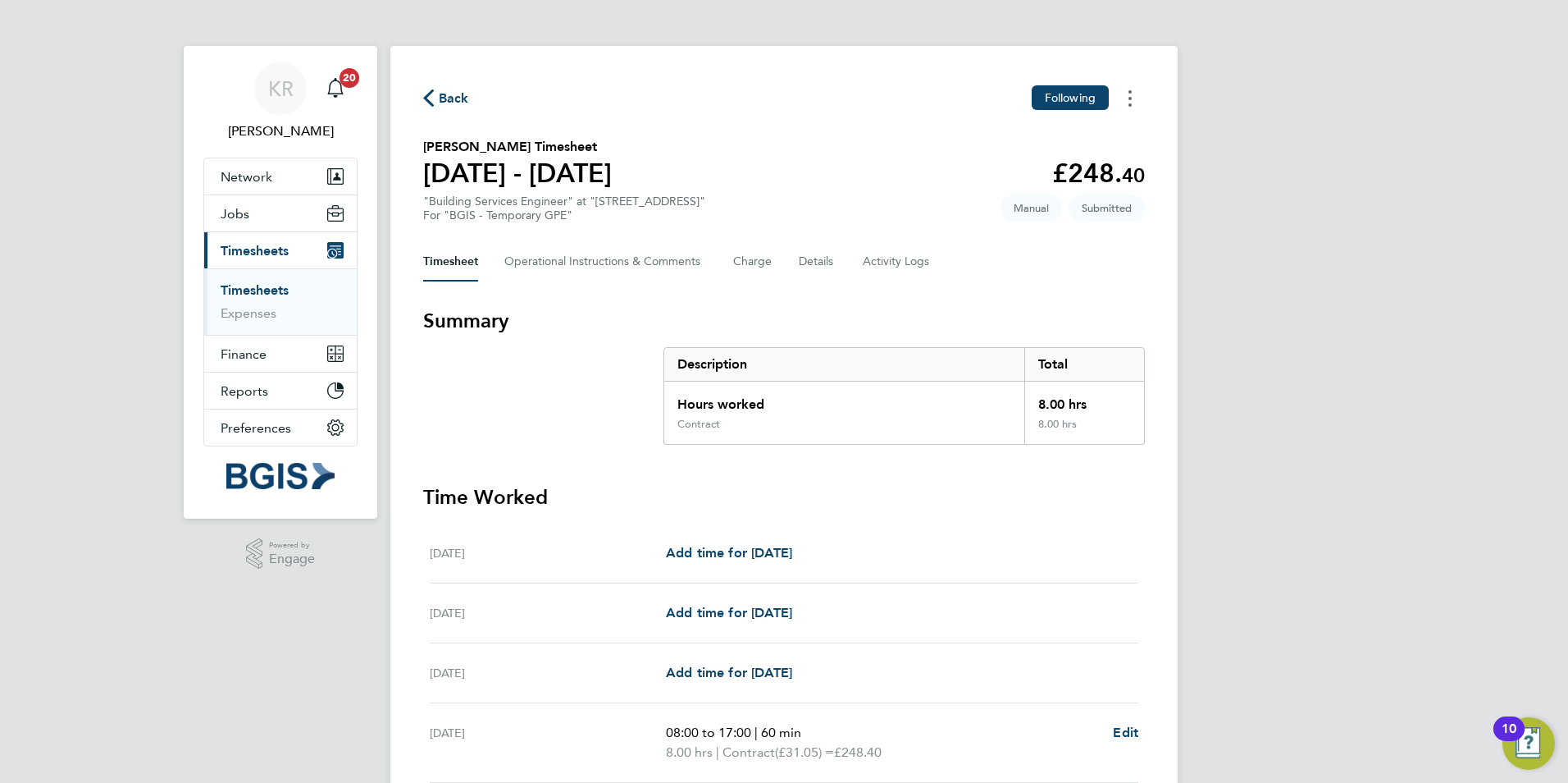
click at [1134, 100] on button "Timesheets Menu" at bounding box center [1130, 97] width 29 height 25
click at [1061, 161] on link "Download timesheet" at bounding box center [1046, 167] width 197 height 33
click at [1386, 293] on div "KR [PERSON_NAME] Notifications 20 Applications: Network Sites Workers Jobs Posi…" at bounding box center [784, 463] width 1568 height 927
click at [1317, 479] on div "KR Kirsty Roberts Notifications 20 Applications: Network Sites Workers Jobs Pos…" at bounding box center [784, 463] width 1568 height 927
click at [430, 101] on icon "button" at bounding box center [428, 98] width 10 height 17
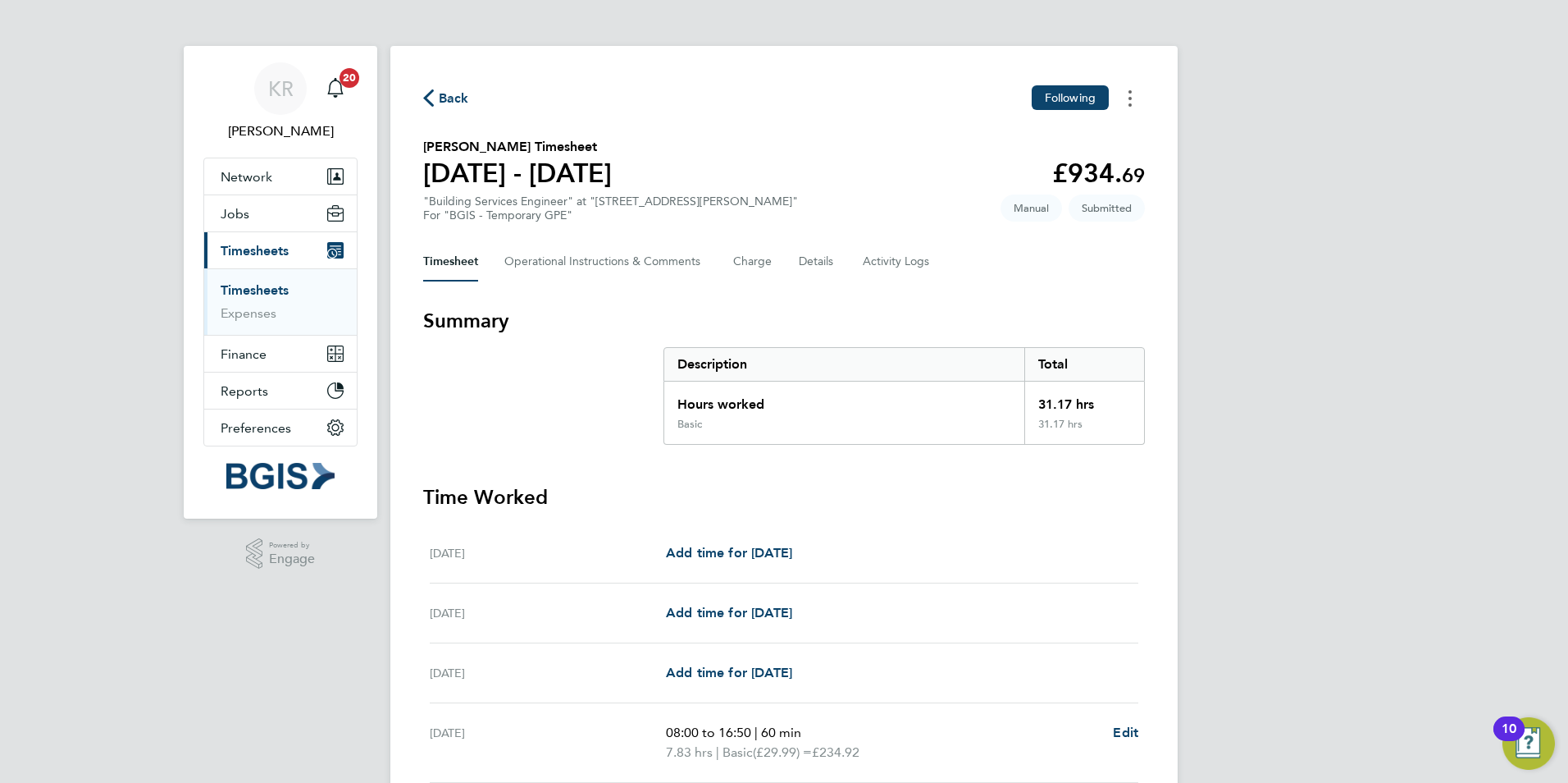
click at [1127, 92] on button "Timesheets Menu" at bounding box center [1130, 97] width 29 height 25
click at [1016, 163] on link "Download timesheet" at bounding box center [1046, 167] width 197 height 33
click at [921, 88] on div "Back Following" at bounding box center [784, 97] width 722 height 25
click at [445, 88] on span "Back" at bounding box center [453, 98] width 30 height 20
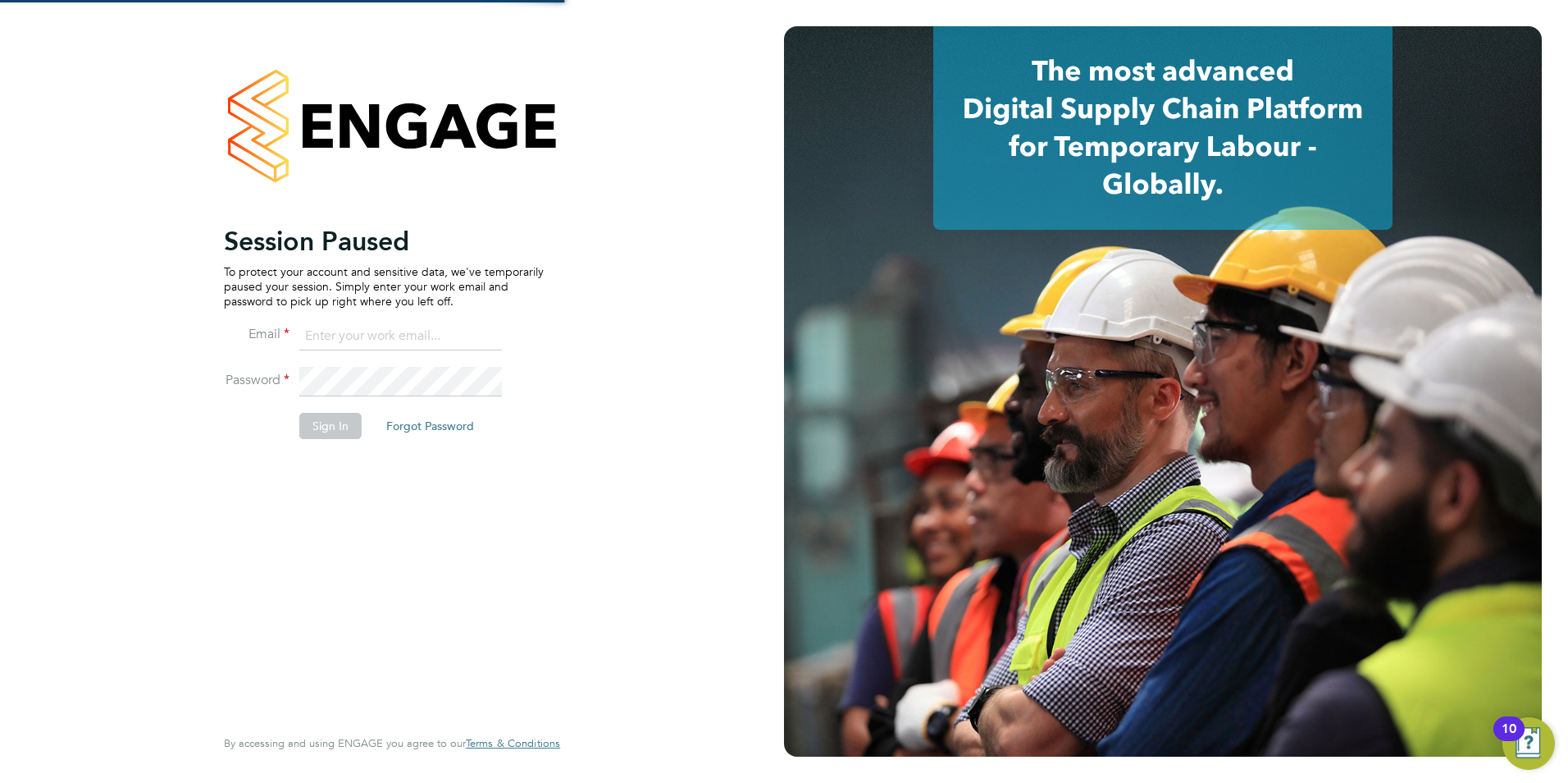
type input "kirsty.roberts@bgis.com"
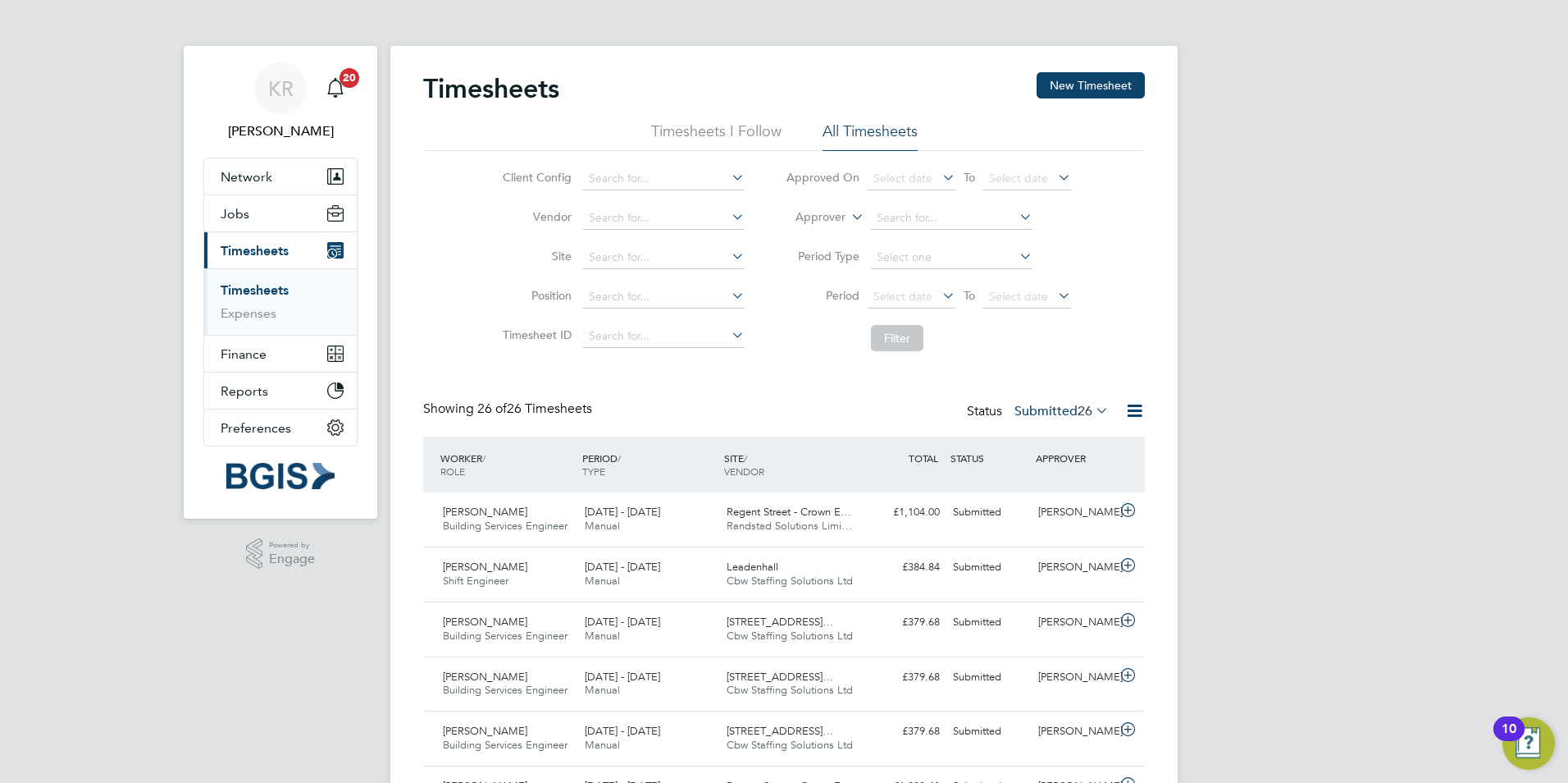
click at [249, 290] on link "Timesheets" at bounding box center [255, 290] width 68 height 16
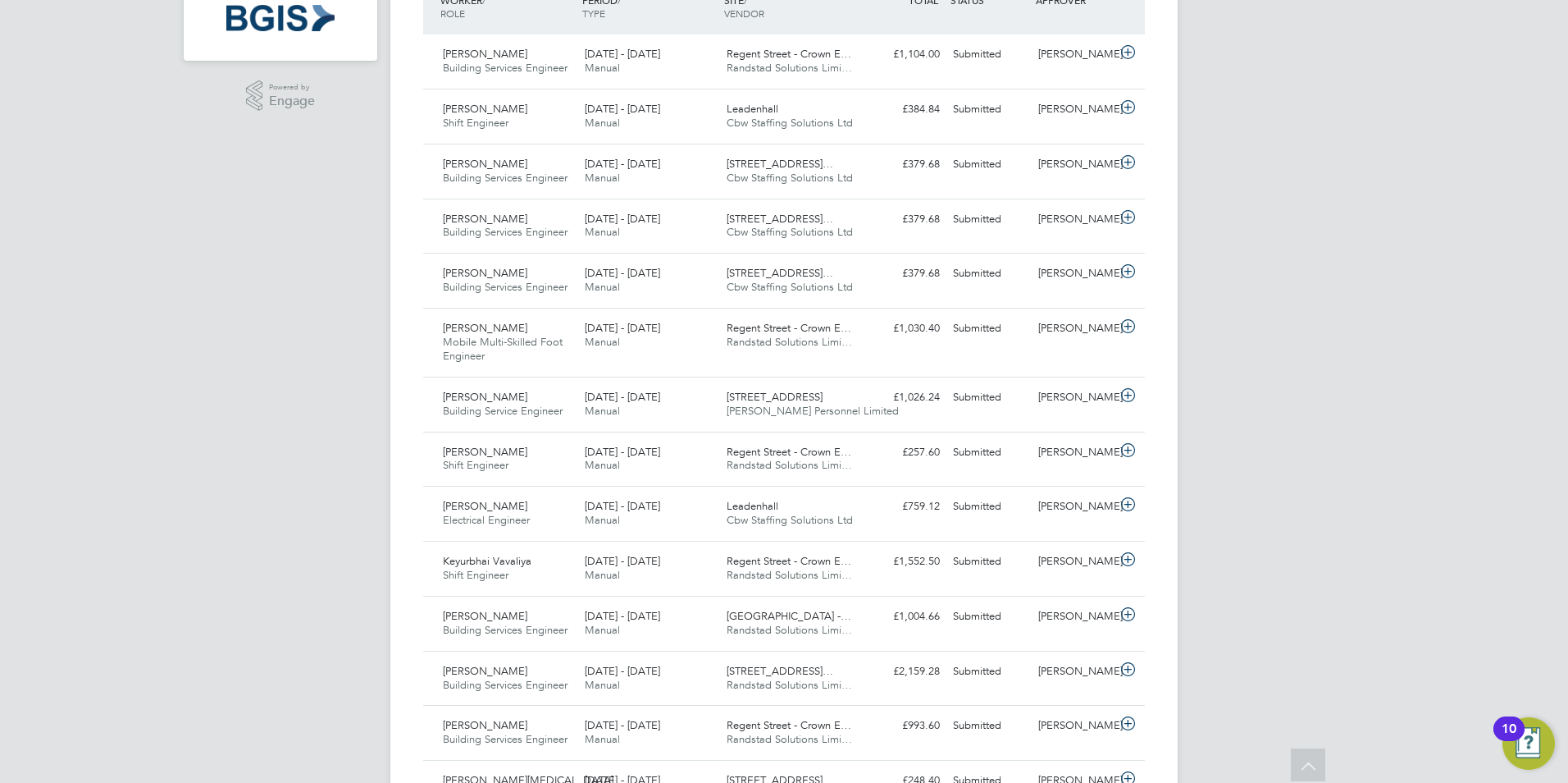
scroll to position [460, 0]
click at [1125, 616] on icon at bounding box center [1129, 612] width 21 height 13
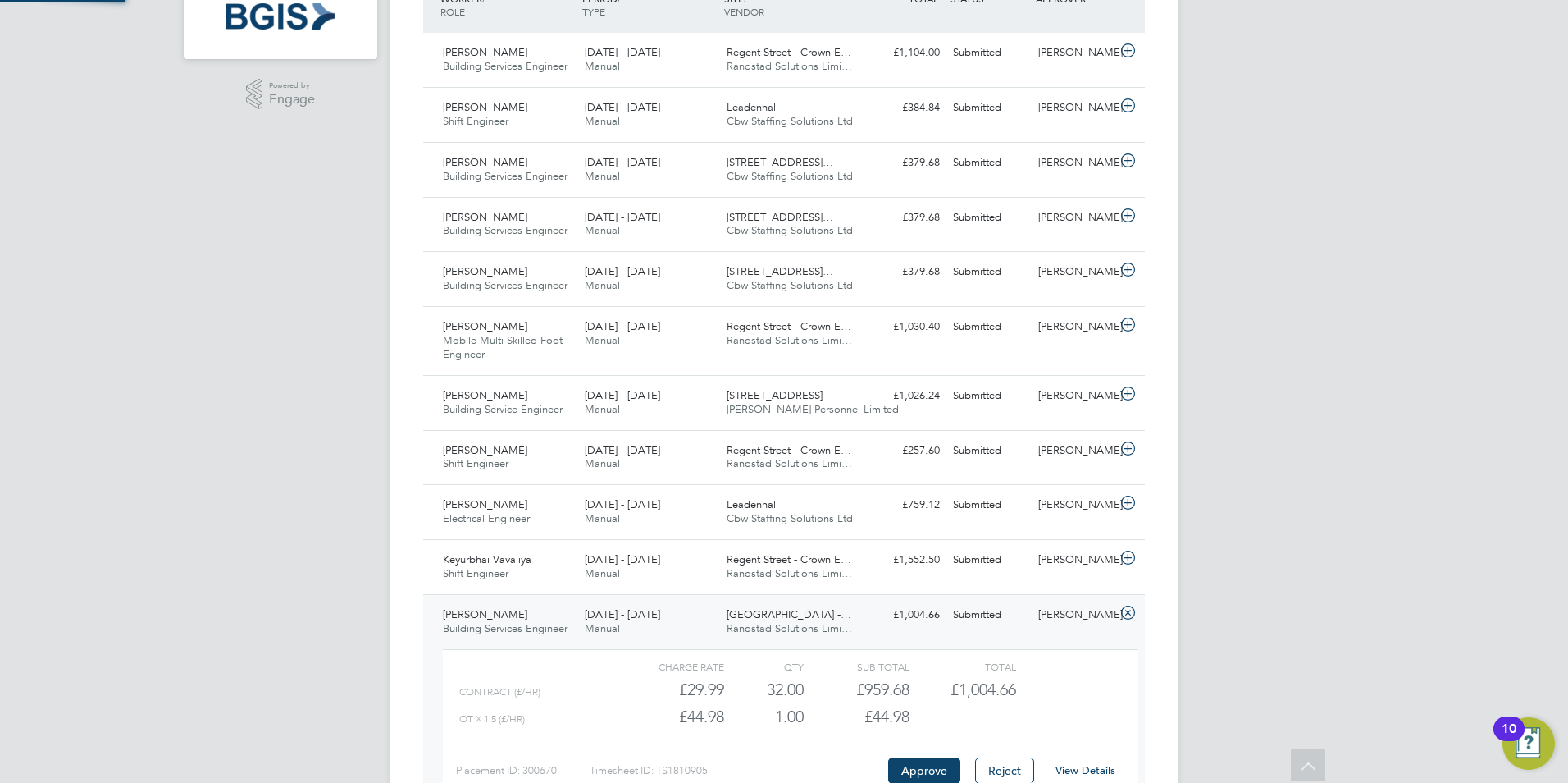
scroll to position [28, 160]
drag, startPoint x: 543, startPoint y: 614, endPoint x: 445, endPoint y: 617, distance: 98.0
click at [445, 617] on div "Zakai Henry-Morton Building Services Engineer 23 - 29 Aug 2025" at bounding box center [507, 622] width 142 height 41
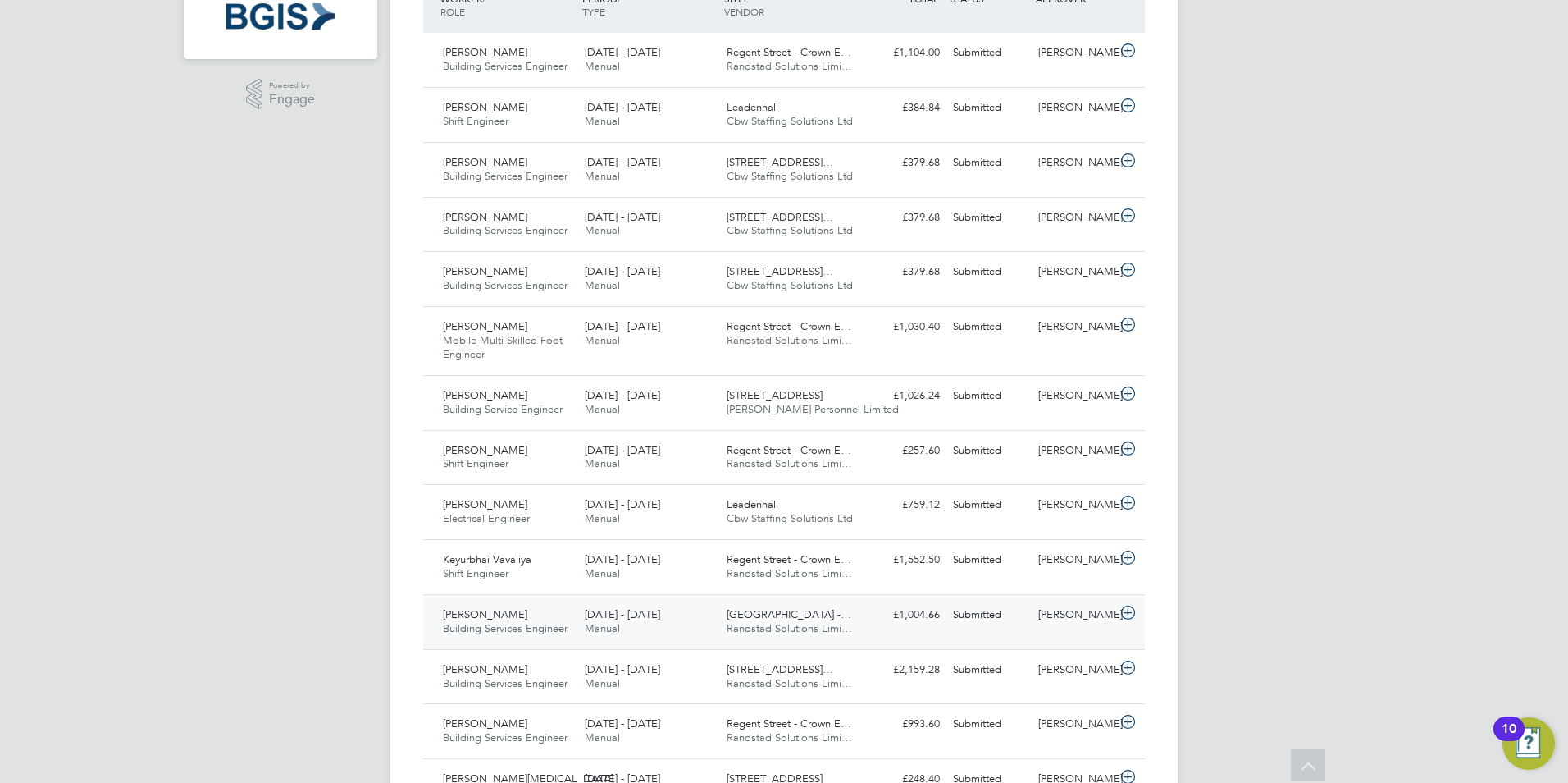
click at [1127, 614] on icon at bounding box center [1129, 612] width 21 height 13
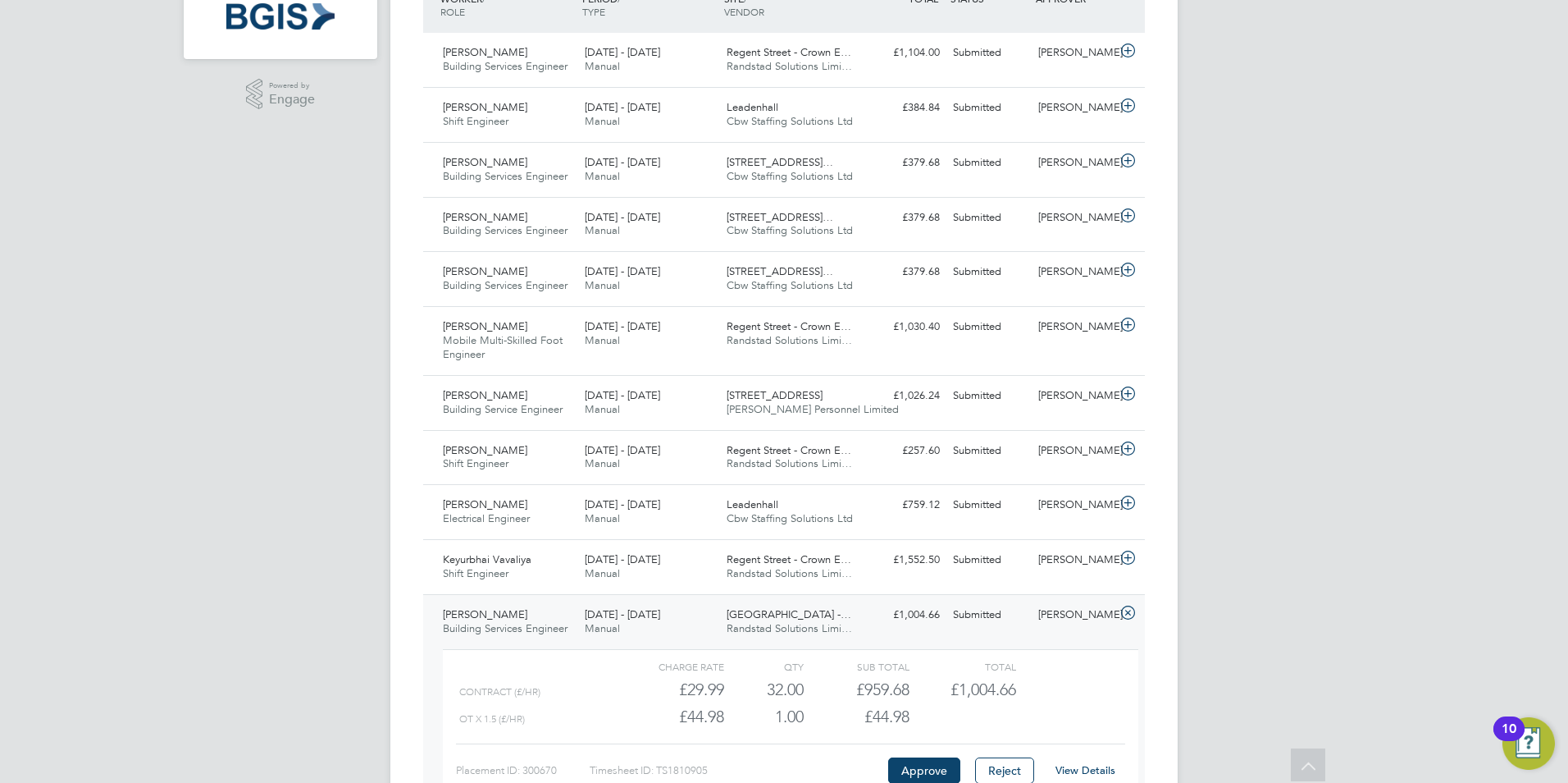
click at [1085, 772] on link "View Details" at bounding box center [1085, 770] width 60 height 14
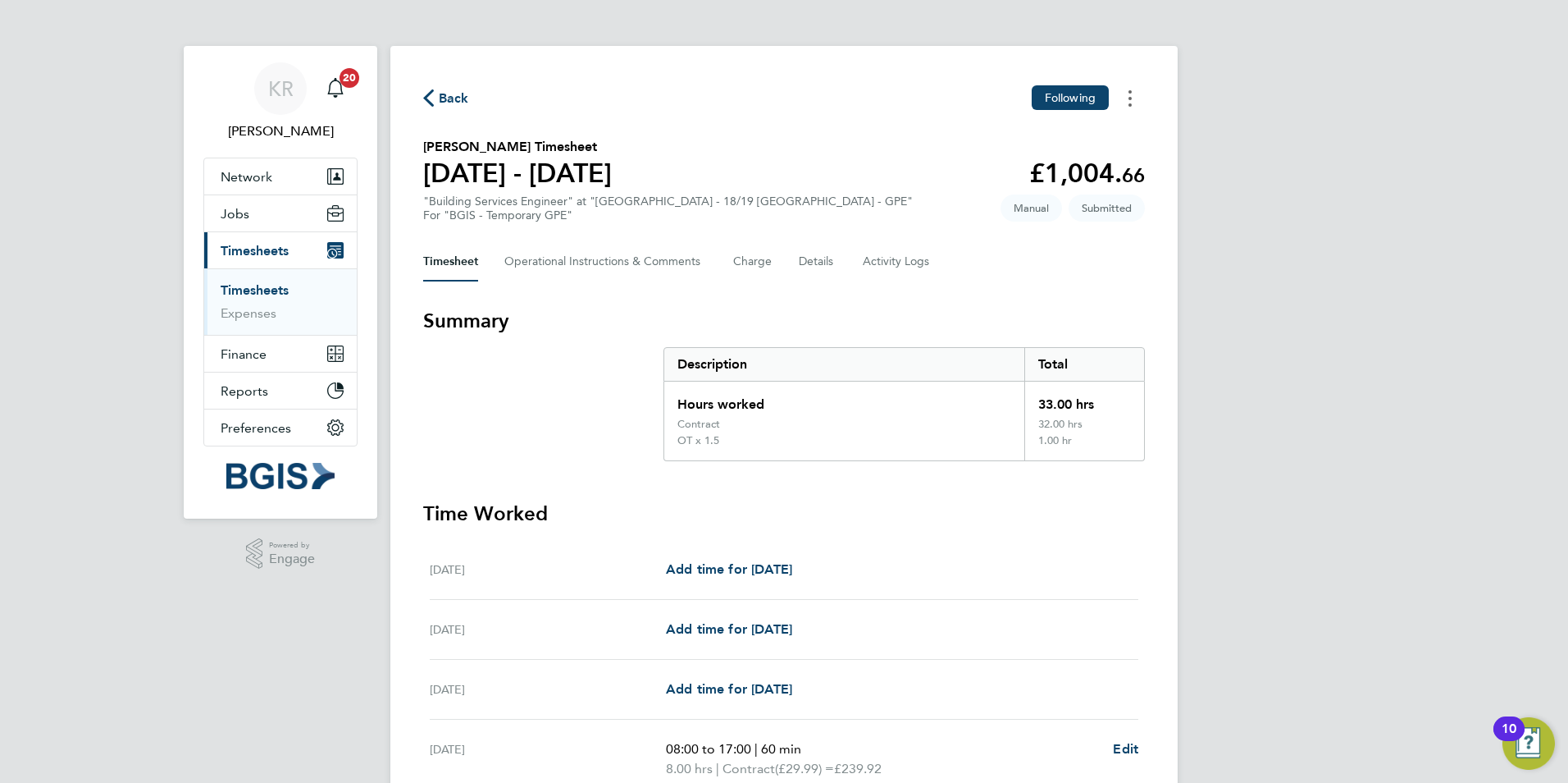
click at [1132, 95] on button "Timesheets Menu" at bounding box center [1130, 97] width 29 height 25
click at [1077, 167] on link "Download timesheet" at bounding box center [1046, 167] width 197 height 33
click at [1337, 271] on div "KR [PERSON_NAME] Notifications 20 Applications: Network Sites Workers Jobs Posi…" at bounding box center [784, 617] width 1568 height 1235
click at [751, 300] on div "Back Following [PERSON_NAME] Timesheet [DATE] - [DATE] £1,004. 66 "Building Ser…" at bounding box center [784, 627] width 787 height 1163
click at [1318, 323] on div "KR [PERSON_NAME] Notifications 20 Applications: Network Sites Workers Jobs Posi…" at bounding box center [784, 617] width 1568 height 1235
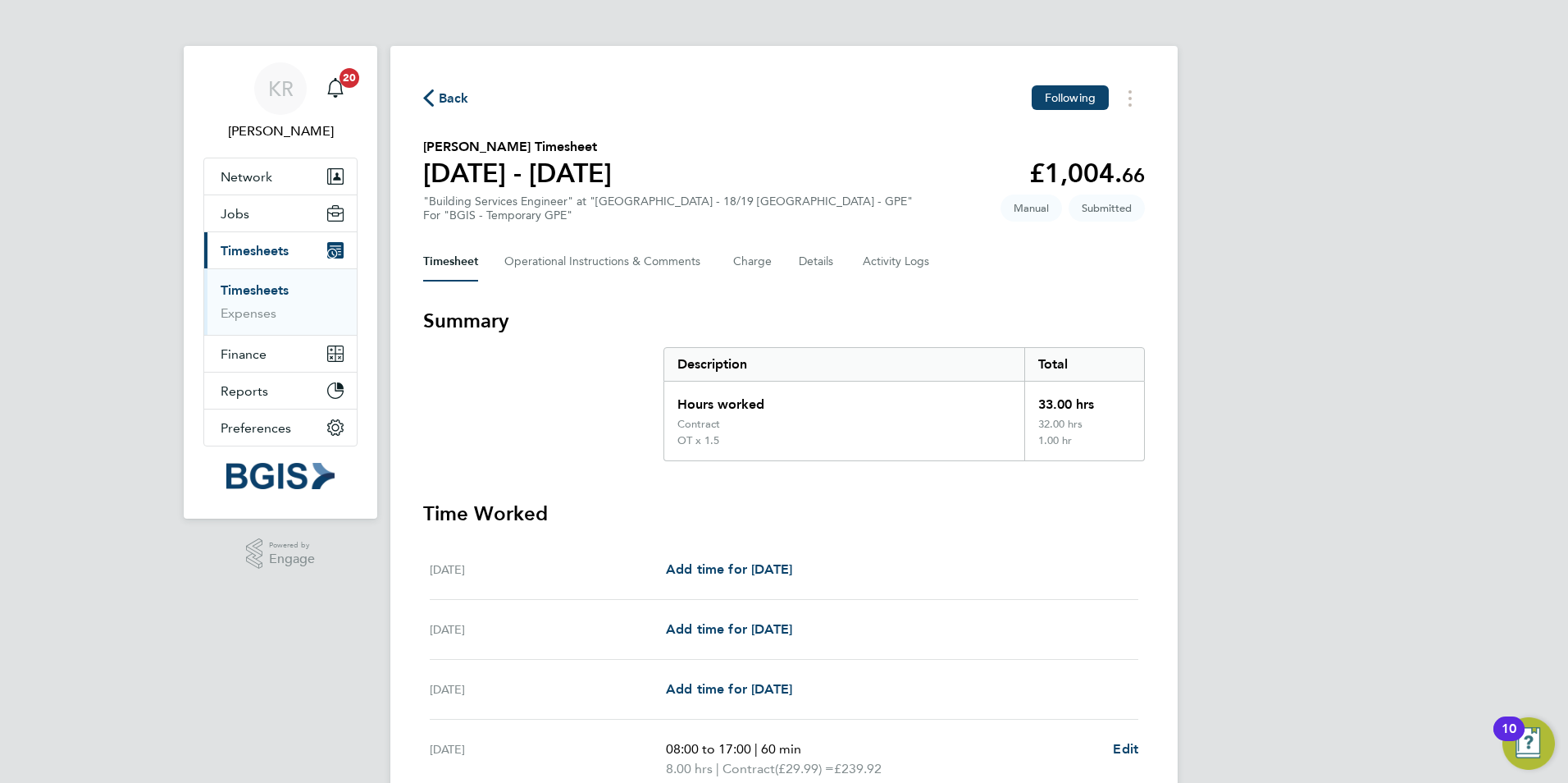
click at [446, 101] on span "Back" at bounding box center [453, 98] width 30 height 20
